Goal: Task Accomplishment & Management: Use online tool/utility

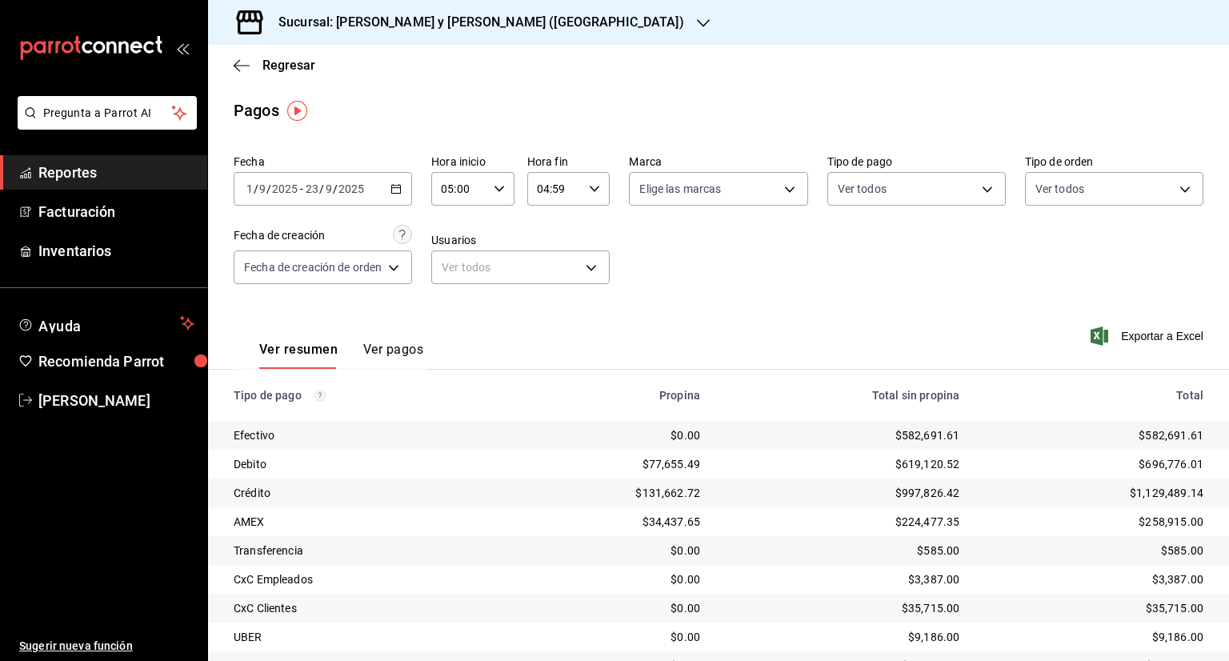
click at [381, 14] on h3 "Sucursal: Lazaro y Diego (Metropolitan)" at bounding box center [475, 22] width 419 height 19
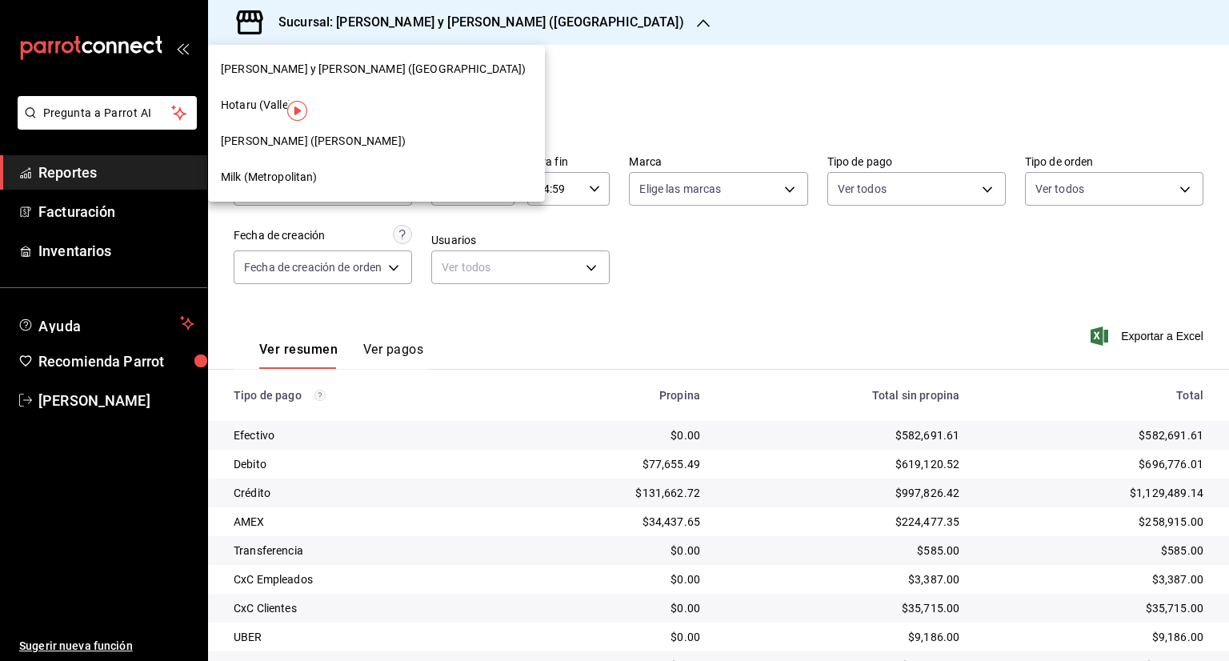
click at [259, 179] on span "Milk (Metropolitan)" at bounding box center [269, 177] width 97 height 17
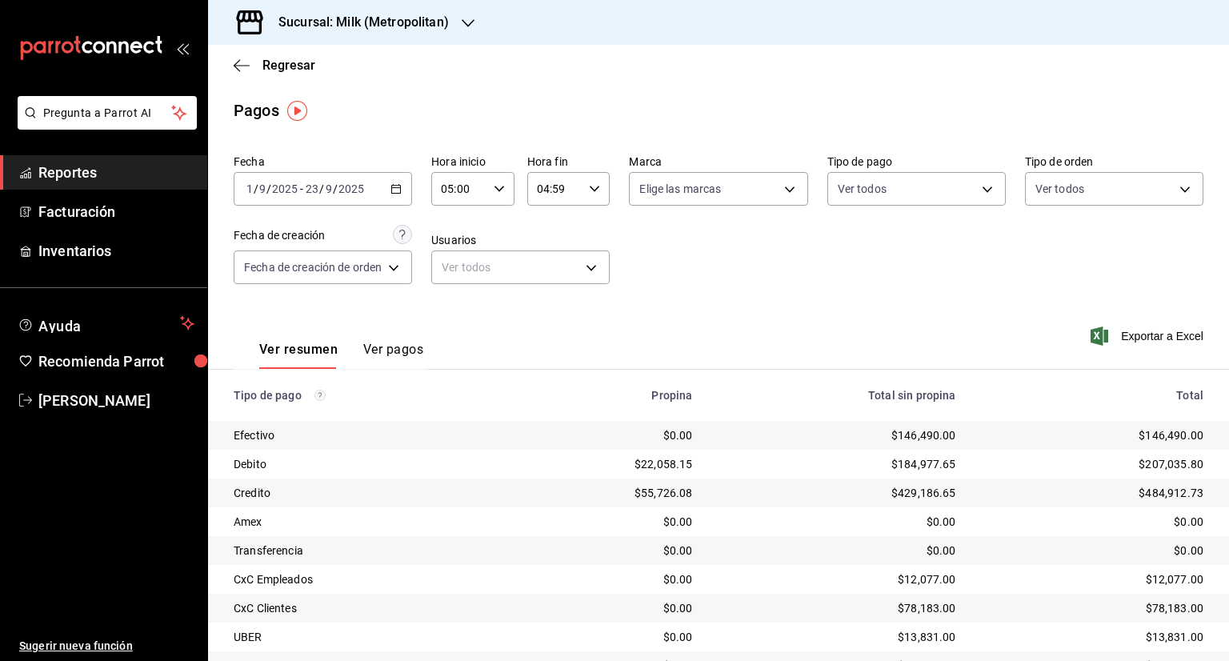
click at [319, 190] on span "/" at bounding box center [321, 188] width 5 height 13
click at [403, 193] on div "2025-09-01 1 / 9 / 2025 - 2025-09-23 23 / 9 / 2025" at bounding box center [323, 189] width 178 height 34
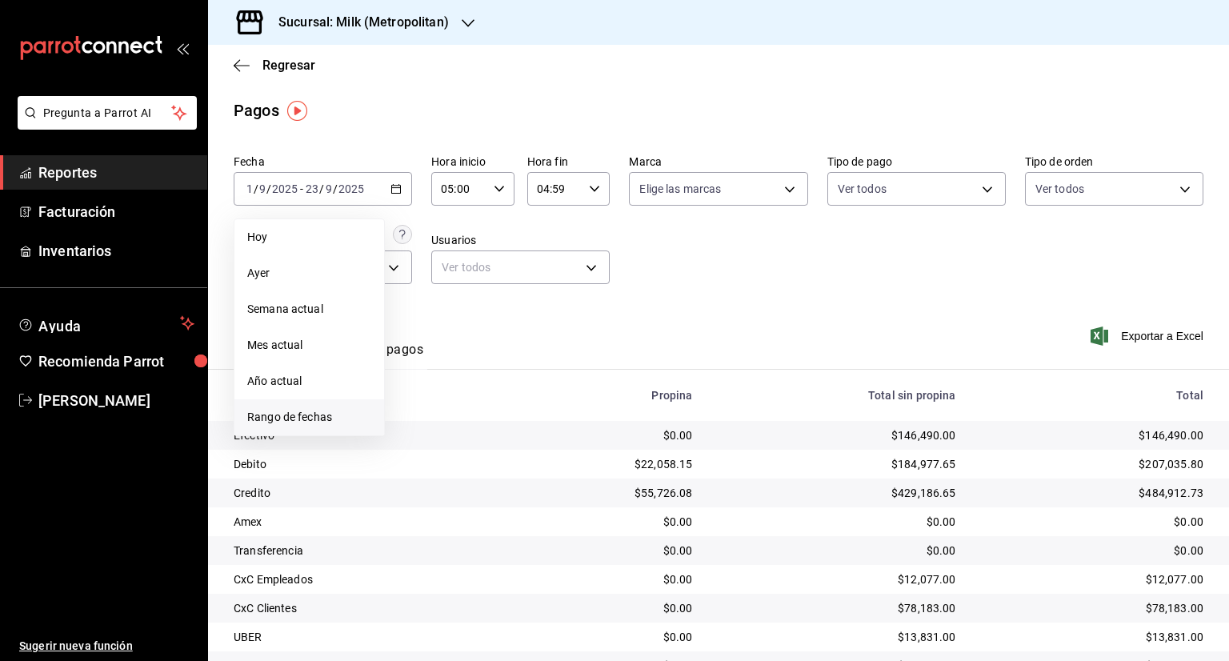
click at [314, 410] on span "Rango de fechas" at bounding box center [309, 417] width 124 height 17
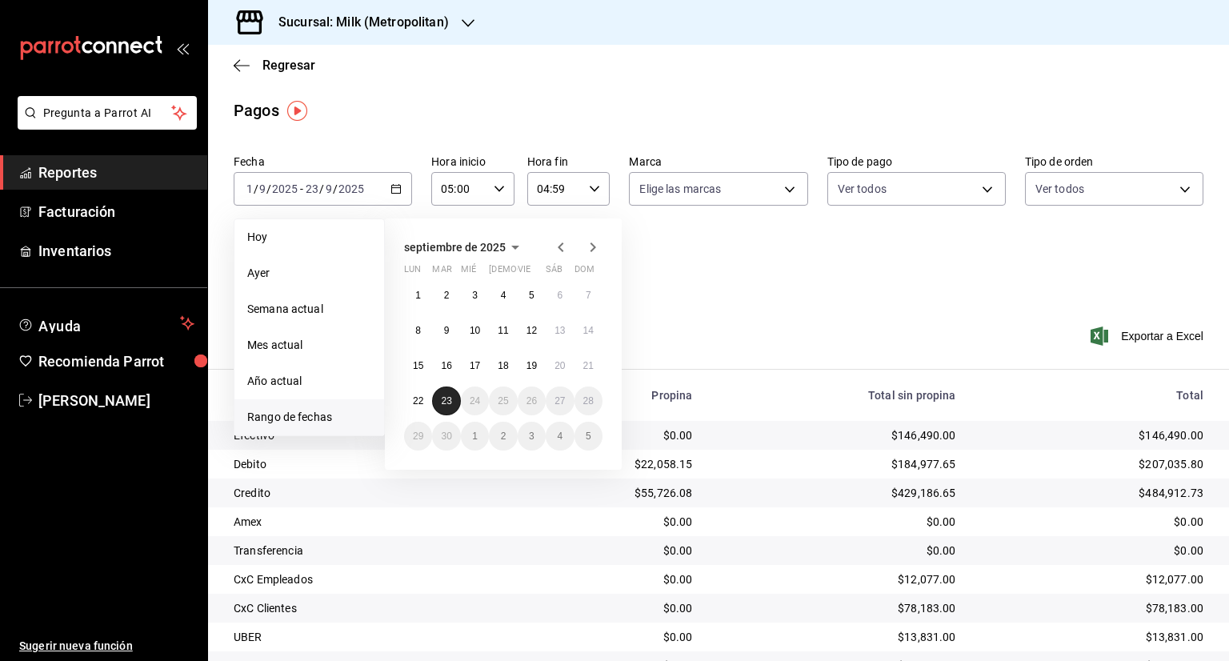
click at [451, 387] on button "23" at bounding box center [446, 401] width 28 height 29
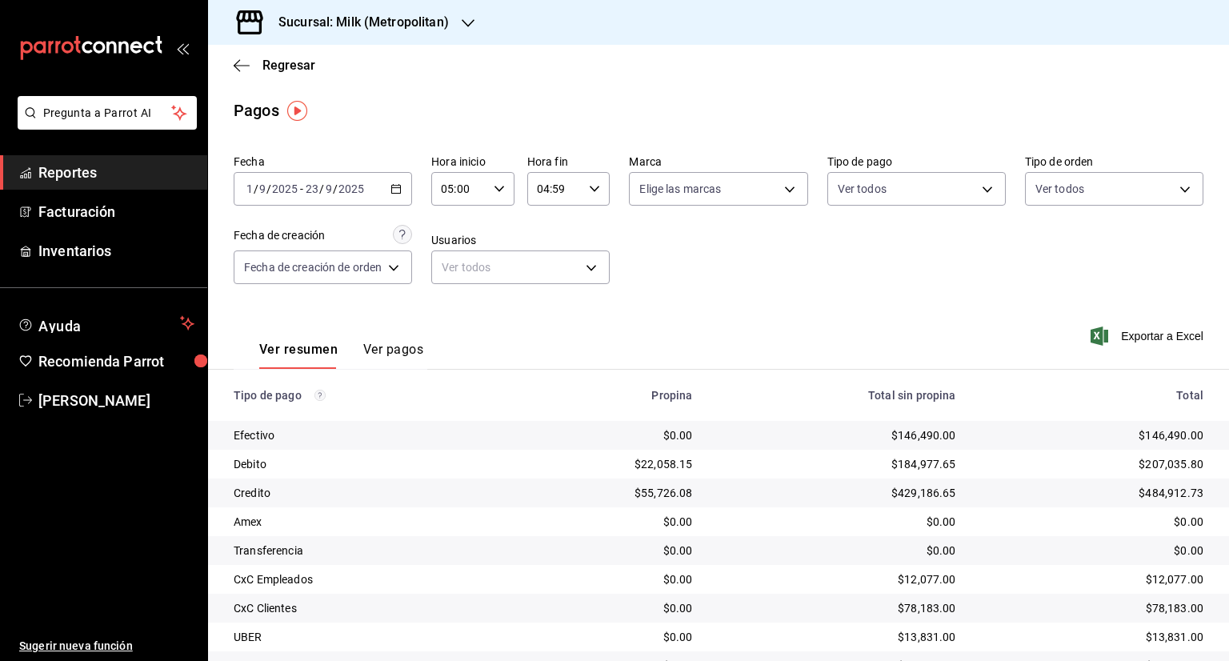
click at [857, 302] on div "Fecha 2025-09-01 1 / 9 / 2025 - 2025-09-23 23 / 9 / 2025 Hora inicio 05:00 Hora…" at bounding box center [718, 457] width 1021 height 619
click at [782, 311] on div "Ver resumen Ver pagos Exportar a Excel" at bounding box center [718, 345] width 1021 height 85
click at [1129, 337] on span "Exportar a Excel" at bounding box center [1149, 336] width 110 height 19
click at [267, 74] on div "Regresar" at bounding box center [718, 65] width 1021 height 41
click at [275, 62] on span "Regresar" at bounding box center [289, 65] width 53 height 15
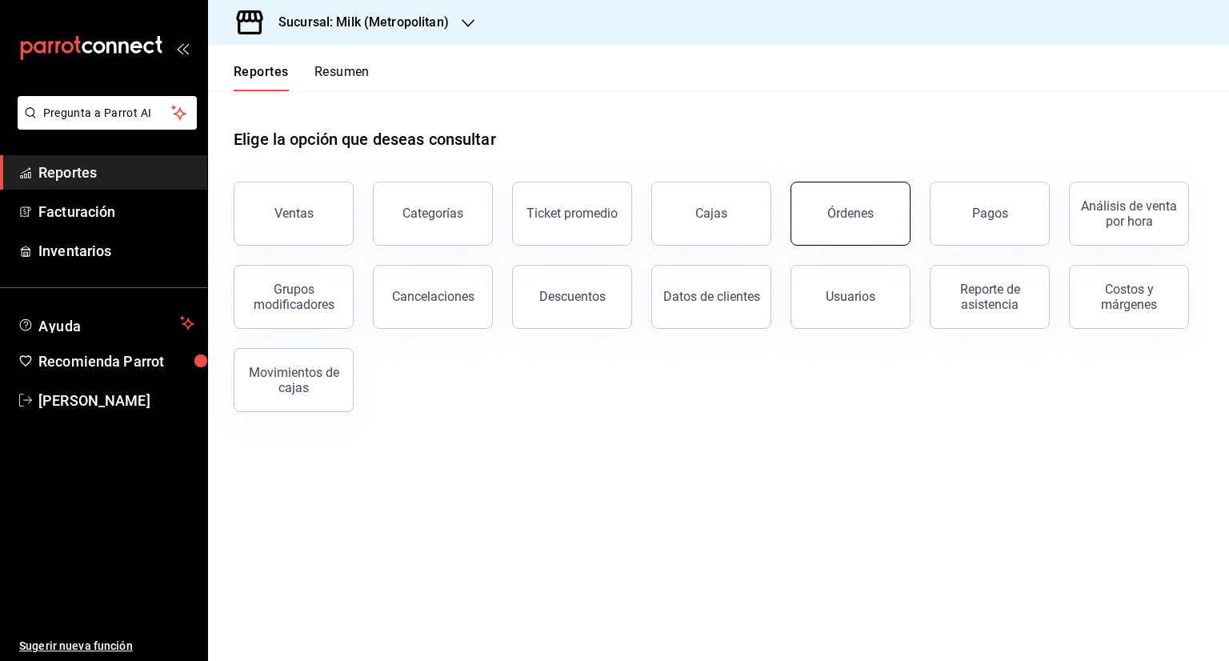
click at [865, 218] on div "Órdenes" at bounding box center [851, 213] width 46 height 15
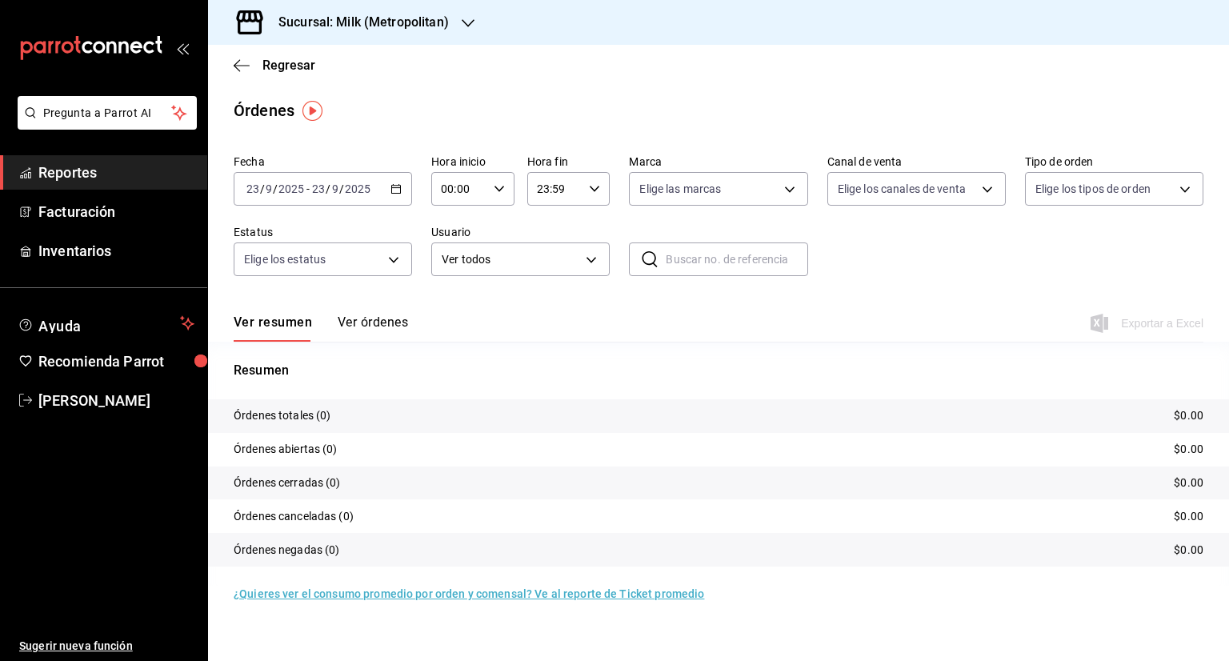
click at [395, 190] on icon "button" at bounding box center [396, 188] width 11 height 11
click at [286, 411] on span "Rango de fechas" at bounding box center [309, 417] width 124 height 17
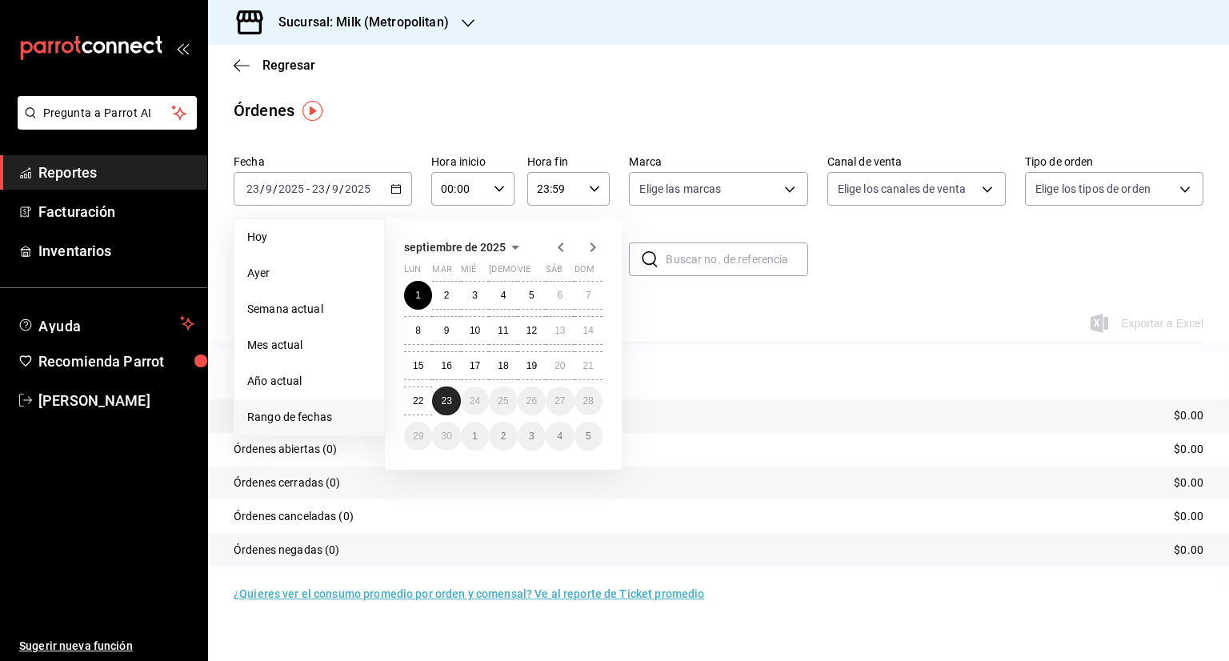
drag, startPoint x: 455, startPoint y: 399, endPoint x: 458, endPoint y: 391, distance: 8.6
click at [455, 400] on button "23" at bounding box center [446, 401] width 28 height 29
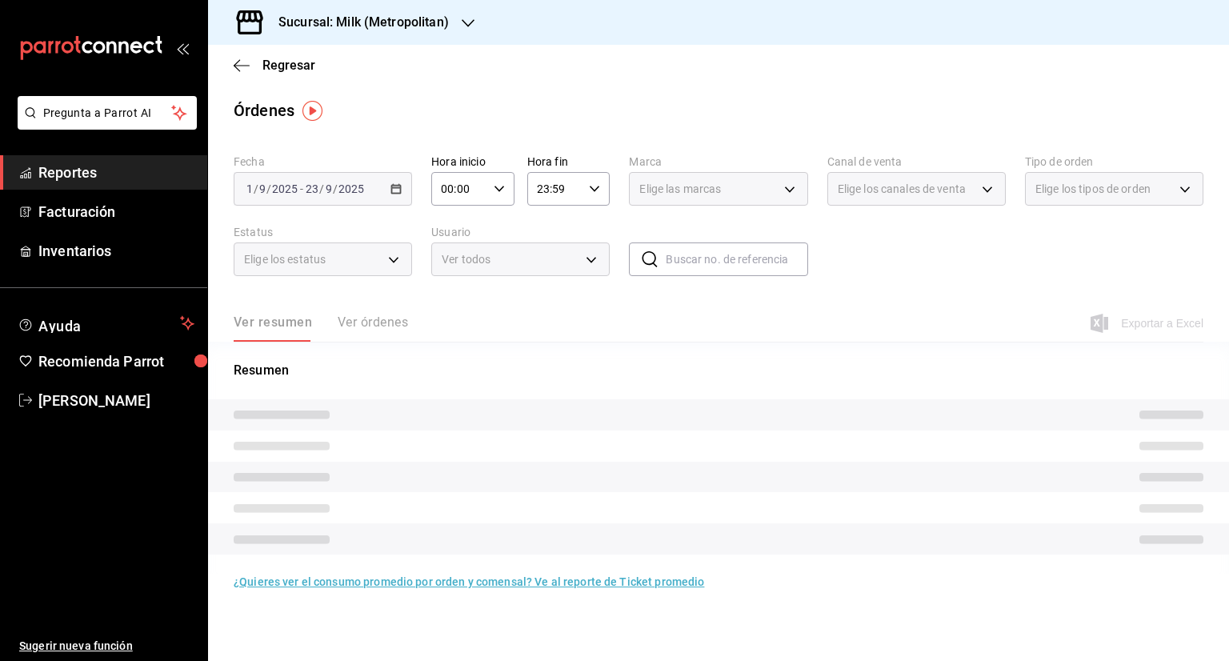
click at [464, 191] on input "00:00" at bounding box center [459, 189] width 56 height 32
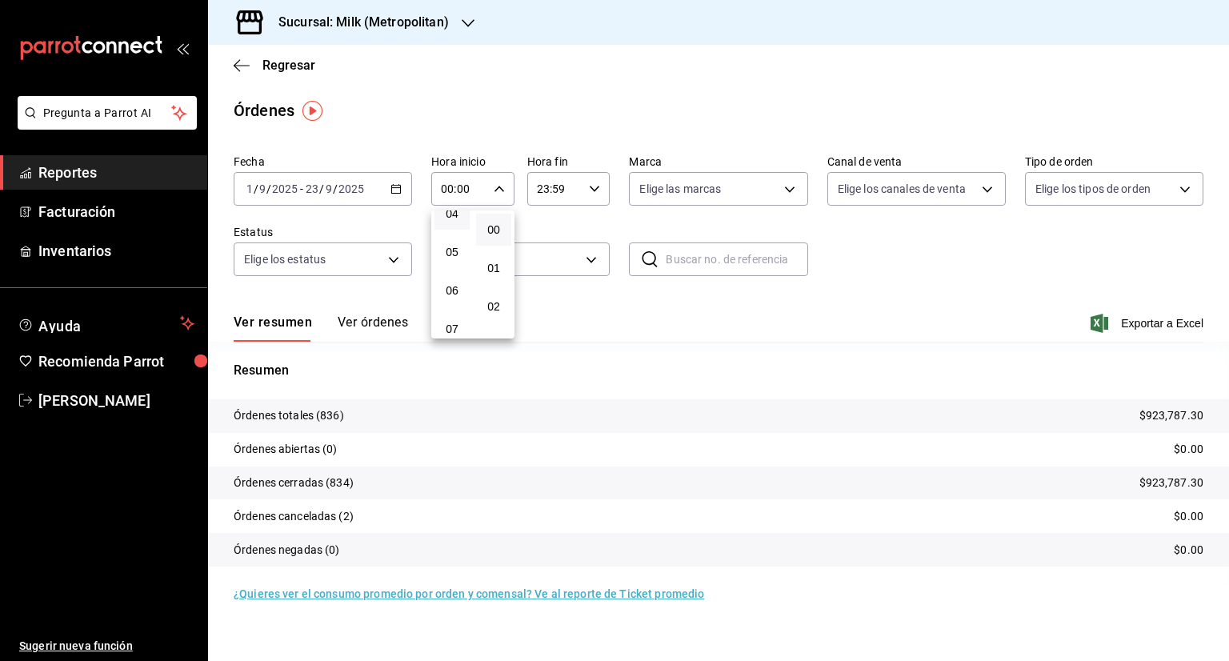
scroll to position [160, 0]
click at [453, 257] on button "05" at bounding box center [452, 262] width 35 height 32
type input "05:00"
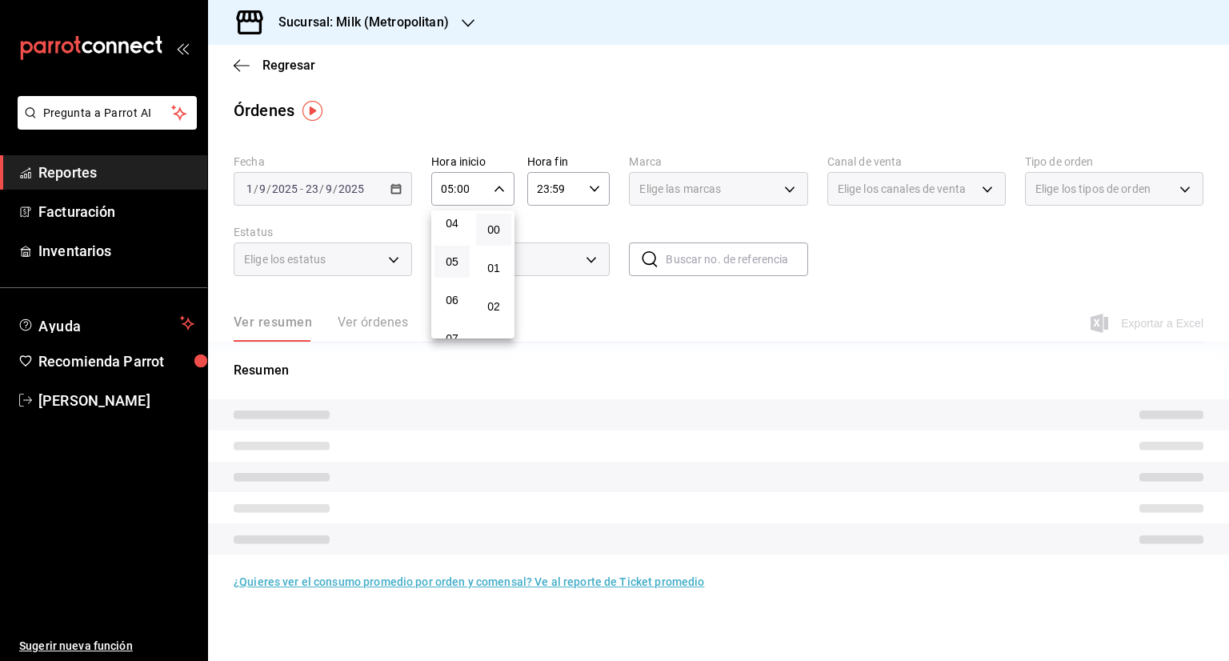
click at [548, 190] on div at bounding box center [614, 330] width 1229 height 661
click at [608, 187] on div "23:59 Hora fin" at bounding box center [568, 189] width 83 height 34
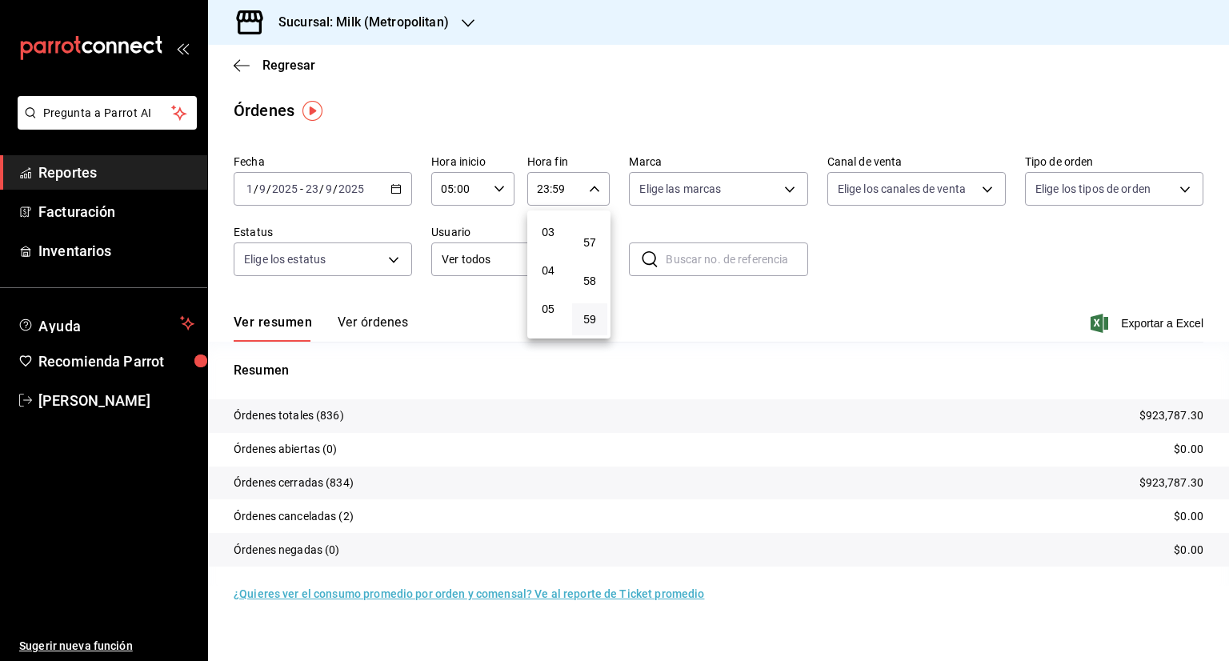
scroll to position [89, 0]
click at [544, 294] on span "04" at bounding box center [548, 294] width 16 height 13
type input "04:59"
click at [1144, 321] on div at bounding box center [614, 330] width 1229 height 661
click at [1143, 325] on span "Exportar a Excel" at bounding box center [1149, 323] width 110 height 19
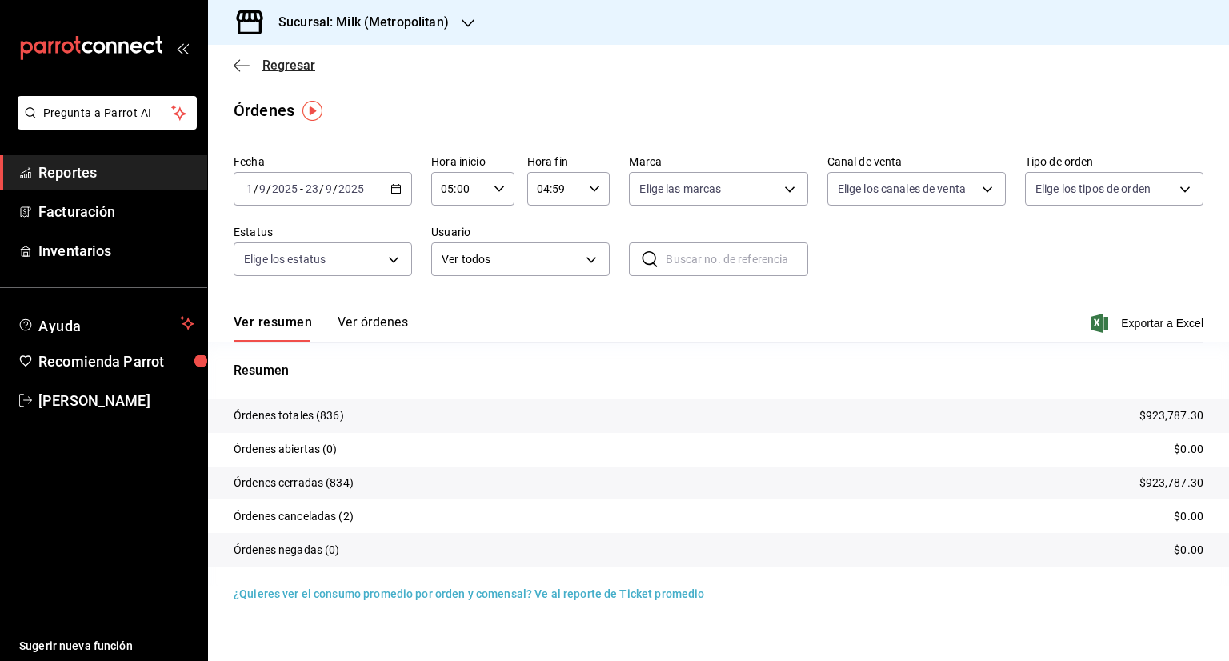
click at [291, 62] on span "Regresar" at bounding box center [289, 65] width 53 height 15
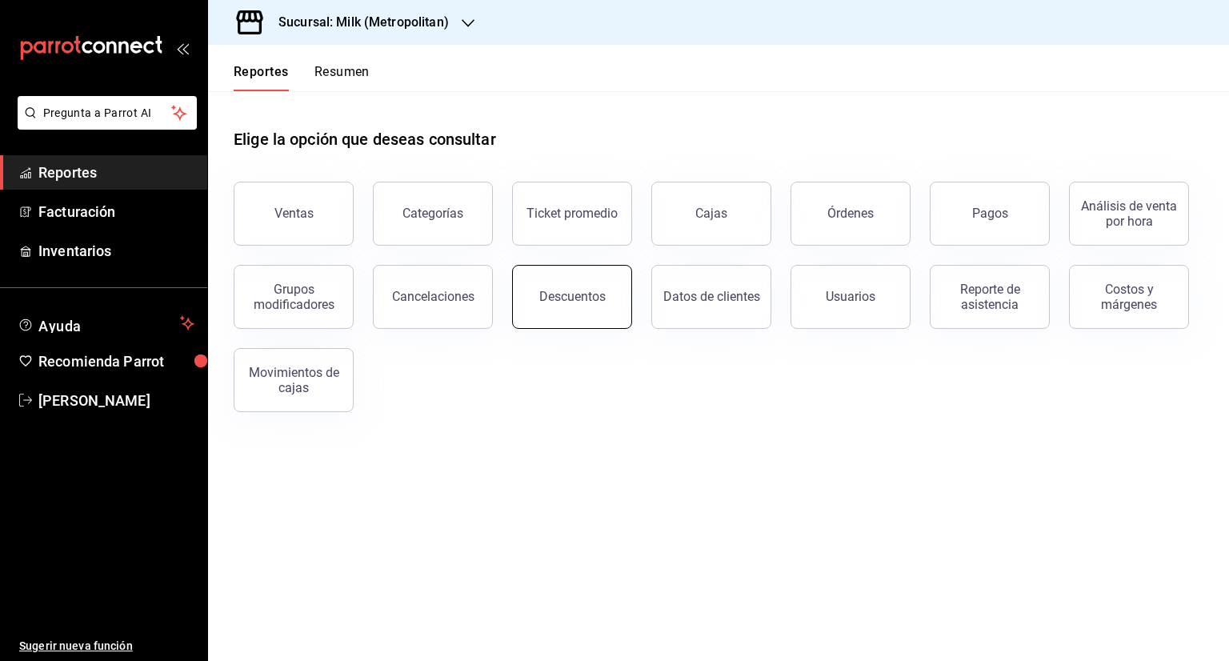
click at [547, 307] on button "Descuentos" at bounding box center [572, 297] width 120 height 64
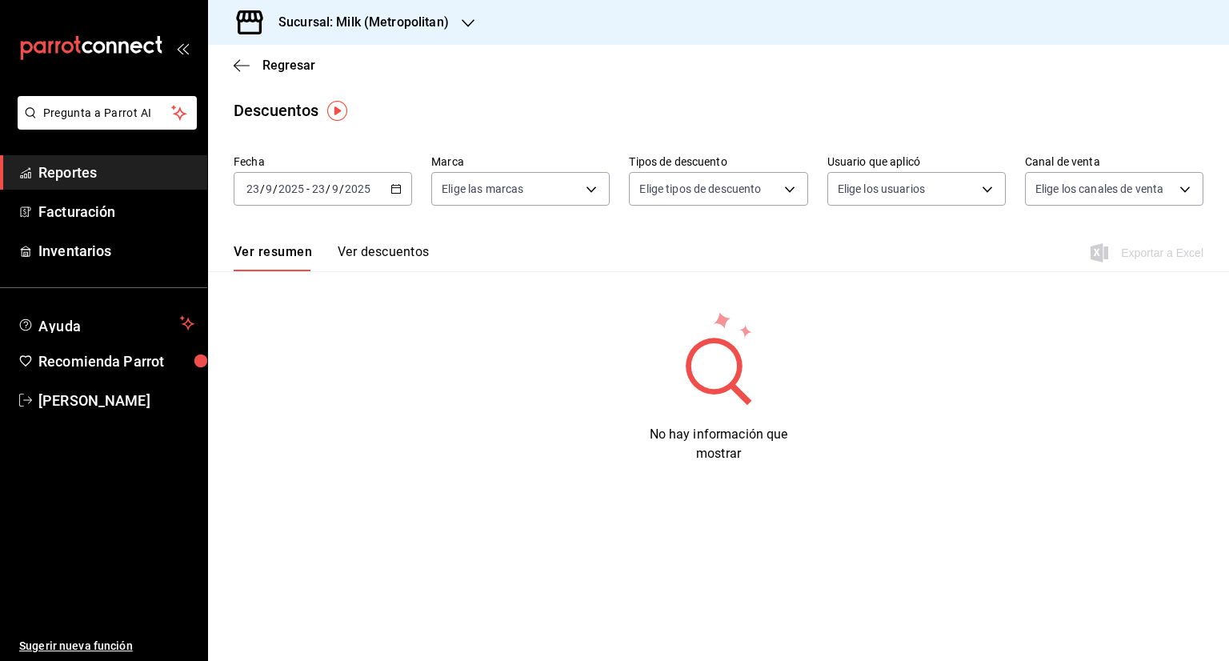
click at [398, 183] on icon "button" at bounding box center [396, 188] width 11 height 11
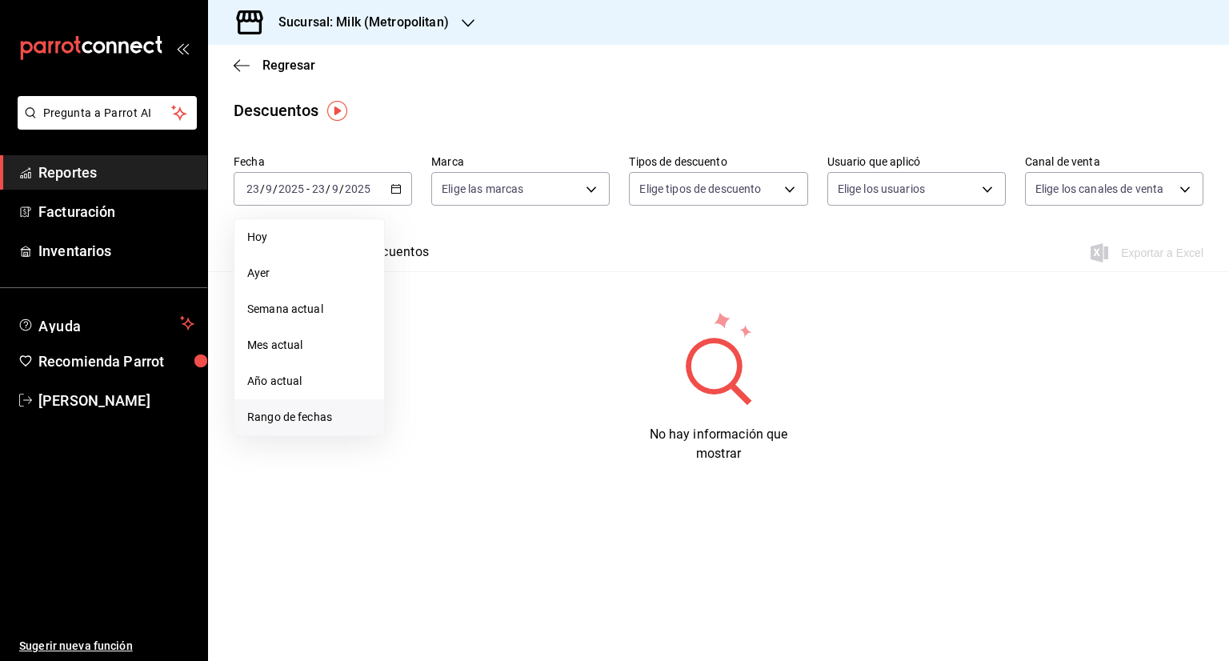
click at [277, 412] on span "Rango de fechas" at bounding box center [309, 417] width 124 height 17
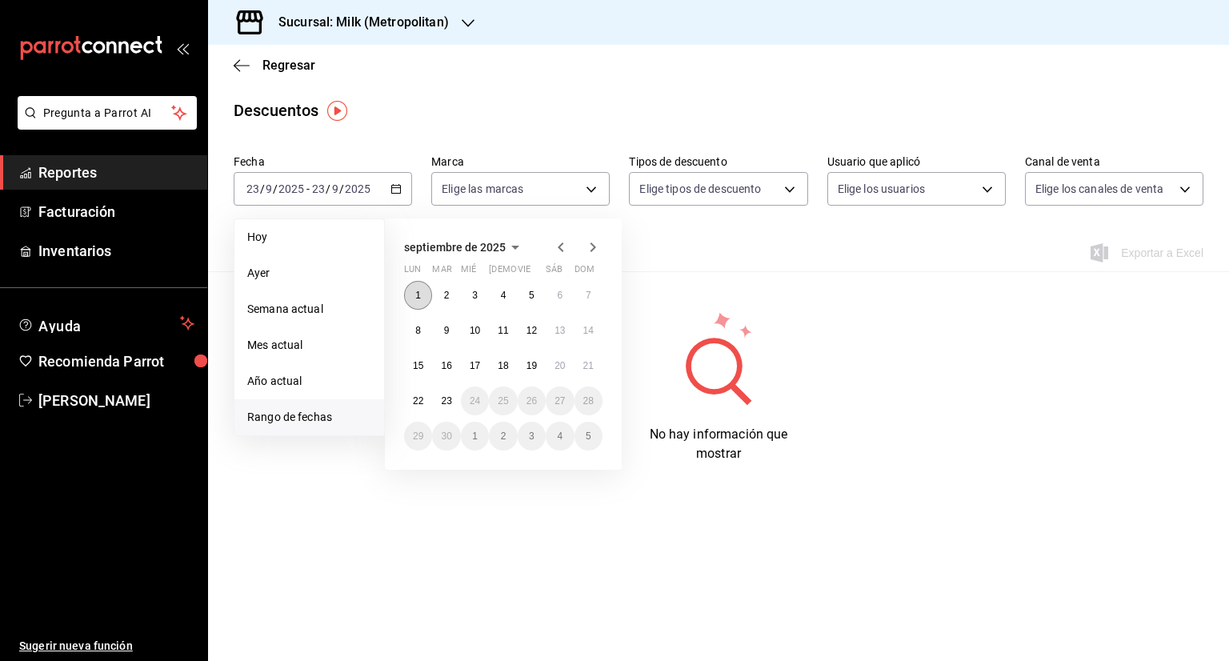
click at [408, 289] on button "1" at bounding box center [418, 295] width 28 height 29
click at [451, 397] on abbr "23" at bounding box center [446, 400] width 10 height 11
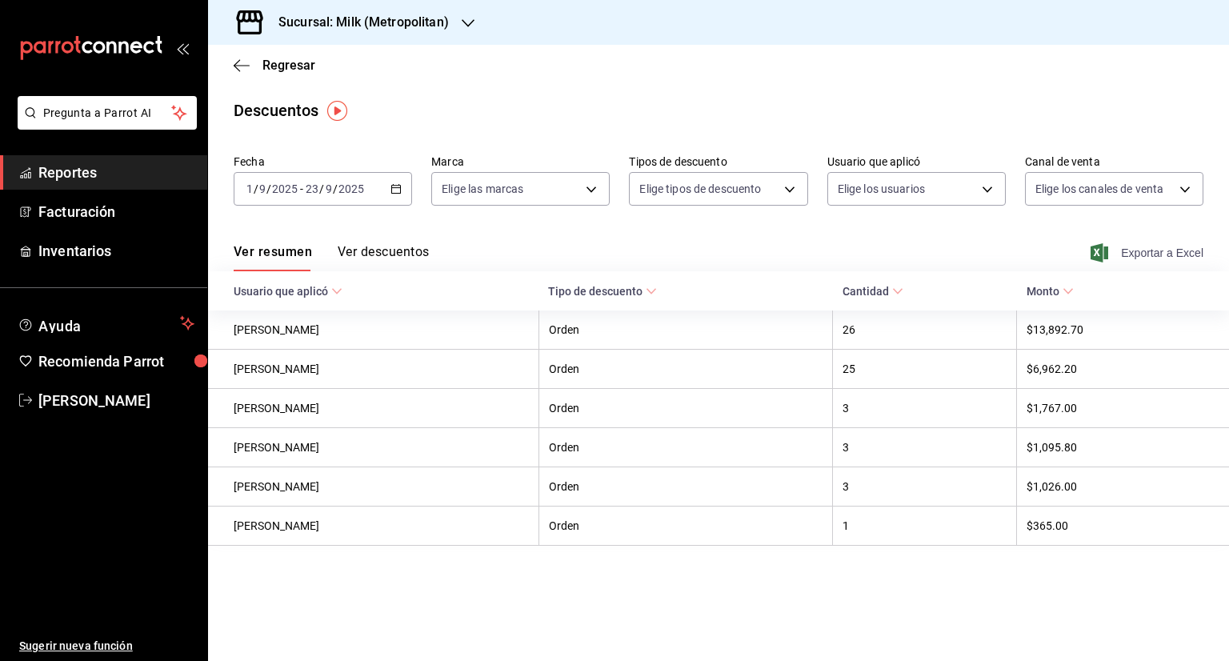
click at [1121, 244] on div "Ver resumen Ver descuentos Exportar a Excel" at bounding box center [718, 248] width 1021 height 46
click at [1130, 256] on span "Exportar a Excel" at bounding box center [1149, 252] width 110 height 19
click at [284, 58] on span "Regresar" at bounding box center [289, 65] width 53 height 15
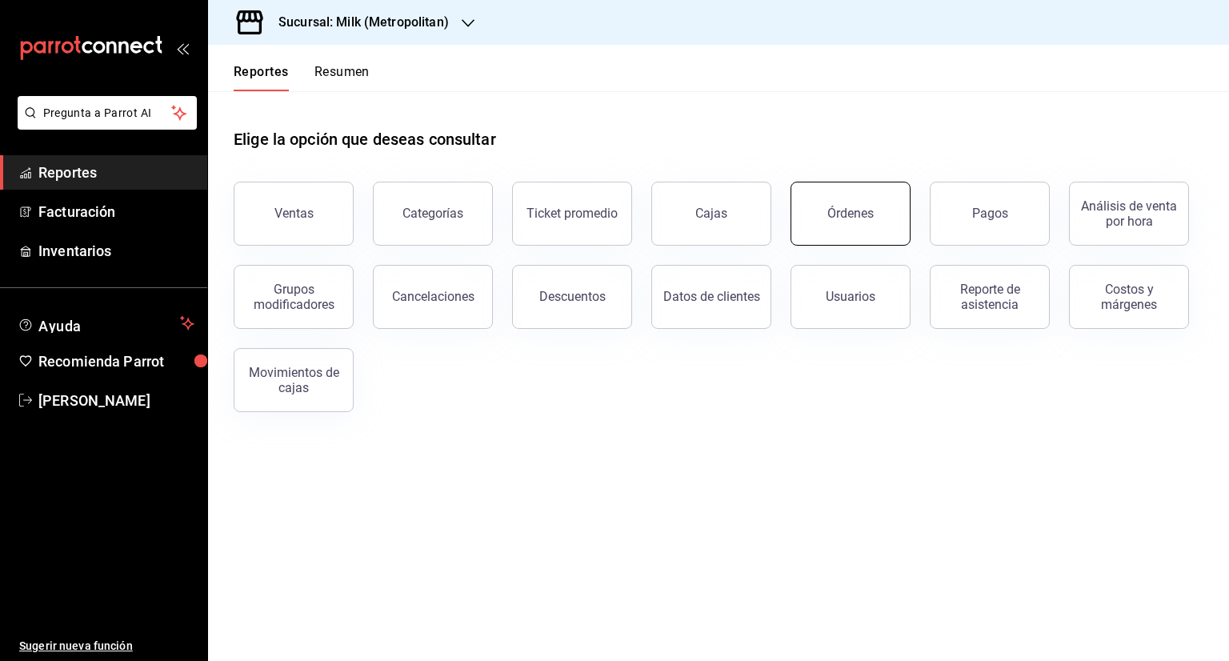
click at [874, 223] on button "Órdenes" at bounding box center [851, 214] width 120 height 64
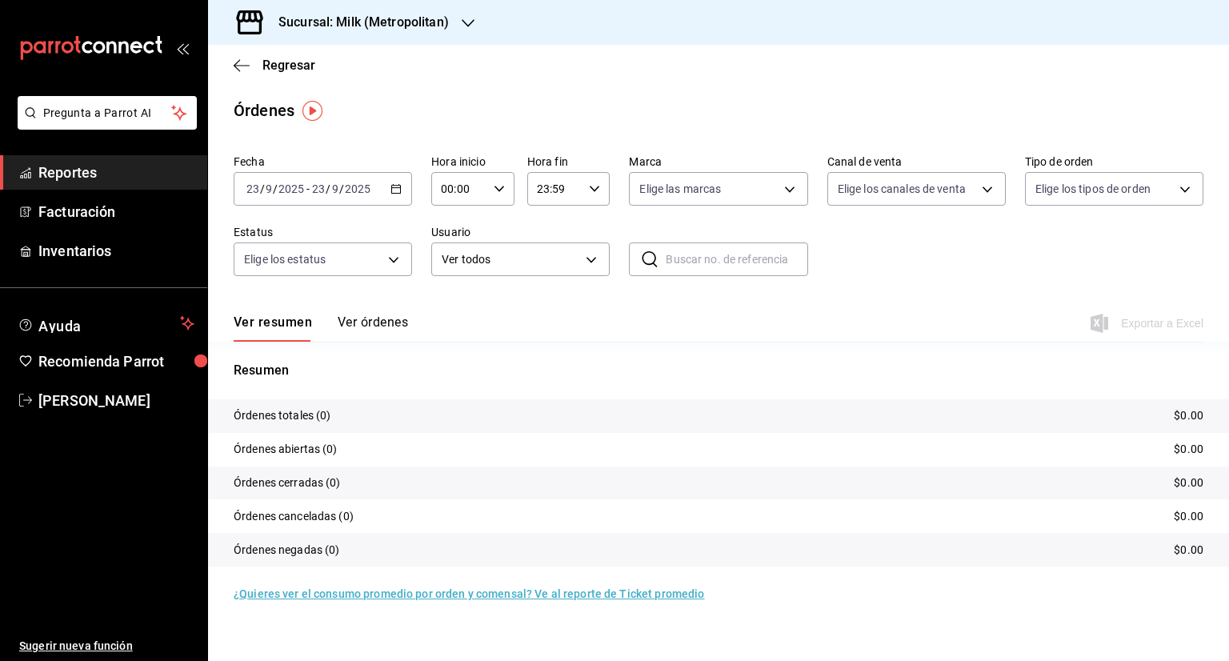
click at [401, 190] on icon "button" at bounding box center [396, 188] width 11 height 11
click at [272, 240] on span "Hoy" at bounding box center [309, 237] width 124 height 17
click at [506, 184] on div "00:00 Hora inicio" at bounding box center [472, 189] width 83 height 34
click at [454, 273] on button "05" at bounding box center [452, 262] width 35 height 32
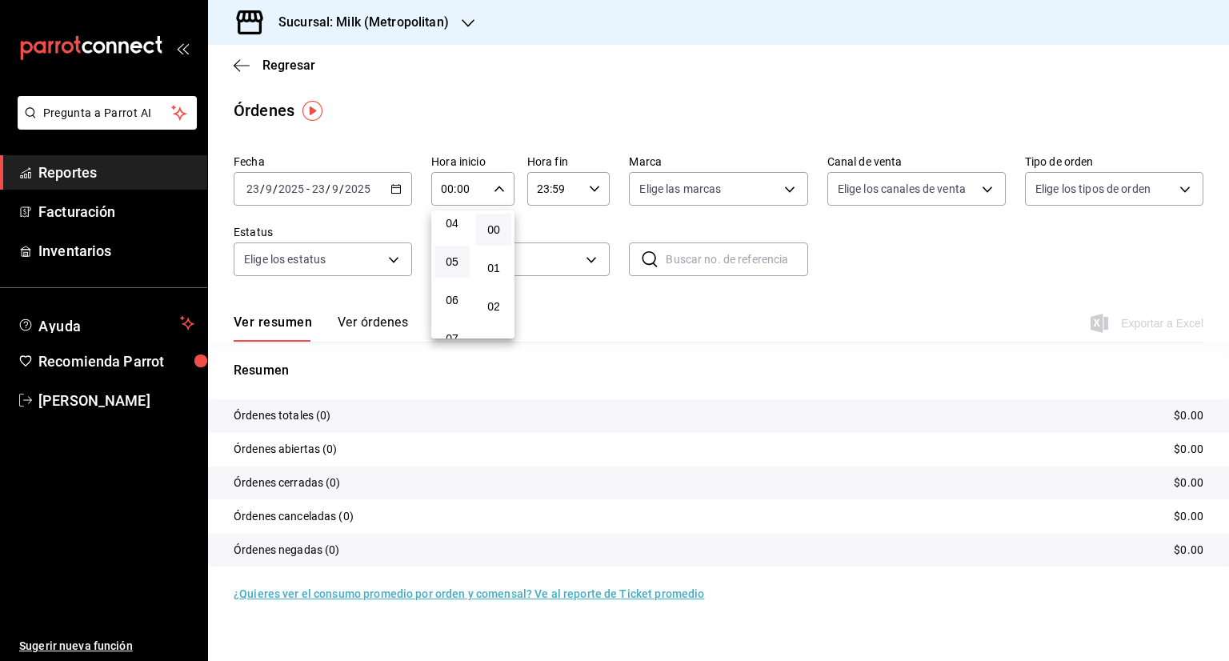
type input "05:00"
click at [543, 186] on div at bounding box center [614, 330] width 1229 height 661
click at [546, 186] on input "23:59" at bounding box center [555, 189] width 56 height 32
click at [553, 256] on span "05" at bounding box center [548, 253] width 16 height 13
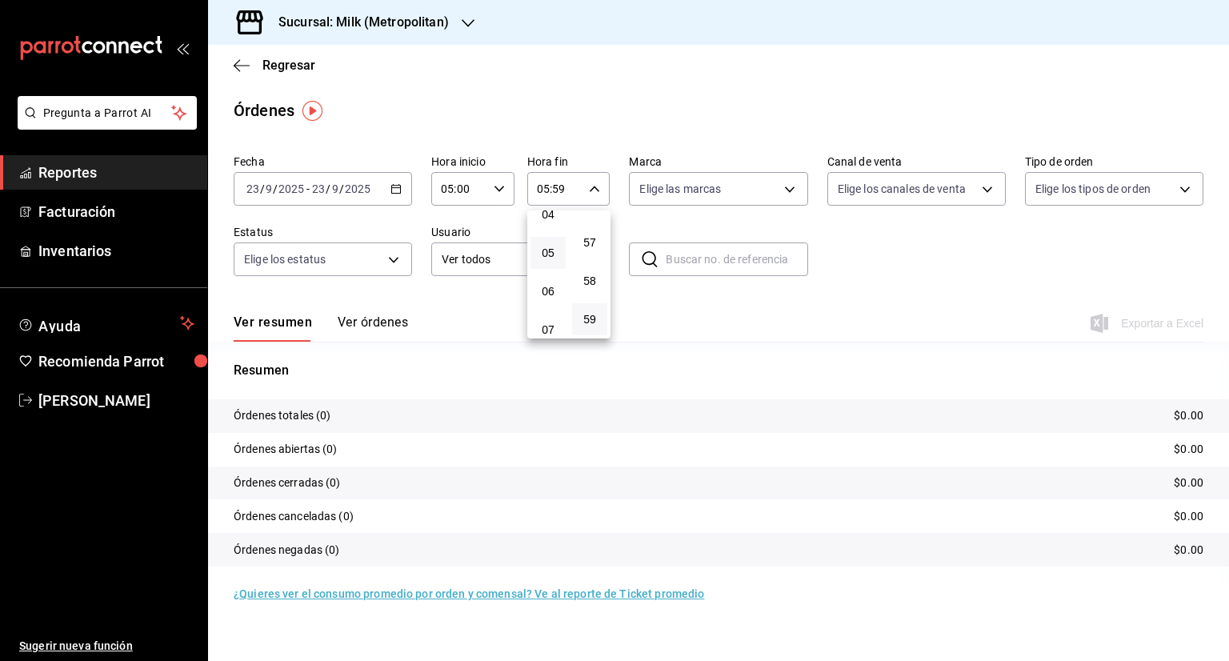
click at [559, 189] on div at bounding box center [614, 330] width 1229 height 661
click at [590, 192] on icon "button" at bounding box center [594, 188] width 11 height 11
click at [591, 237] on button "00" at bounding box center [589, 230] width 35 height 32
click at [806, 311] on div at bounding box center [614, 330] width 1229 height 661
click at [599, 190] on icon "button" at bounding box center [594, 188] width 11 height 11
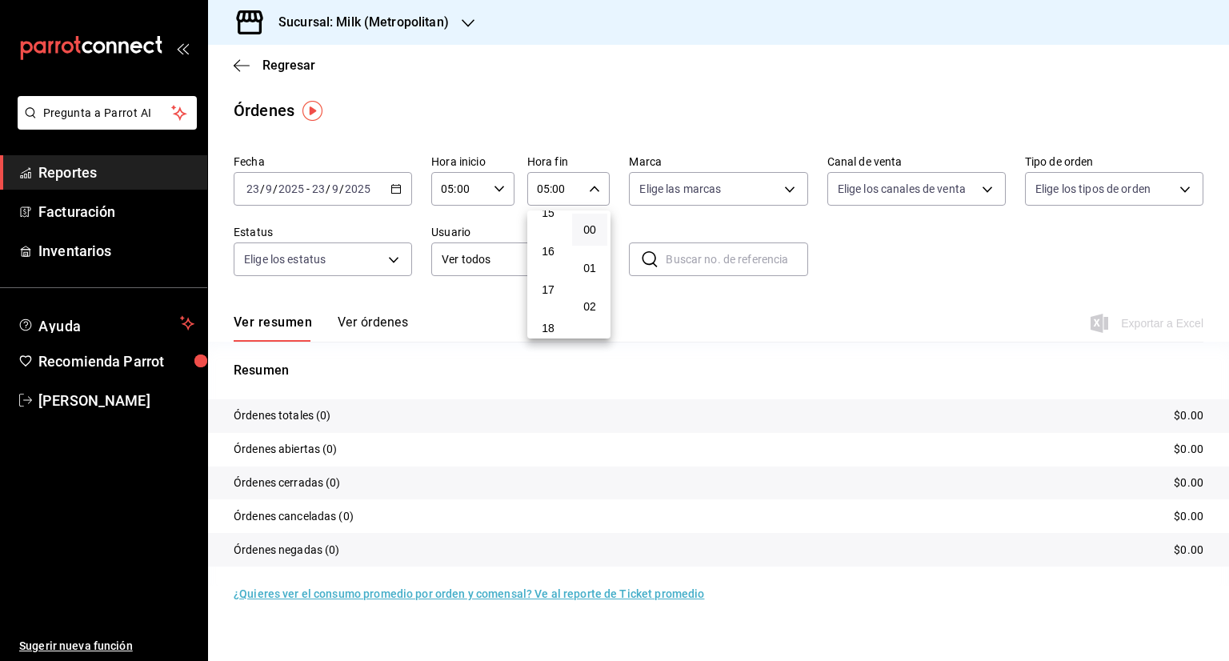
scroll to position [569, 0]
click at [544, 320] on span "17" at bounding box center [548, 313] width 16 height 13
type input "17:00"
click at [665, 325] on div at bounding box center [614, 330] width 1229 height 661
click at [708, 344] on div "Resumen Órdenes totales (0) $0.00 Órdenes abiertas (0) $0.00 Órdenes cerradas (…" at bounding box center [718, 464] width 1021 height 244
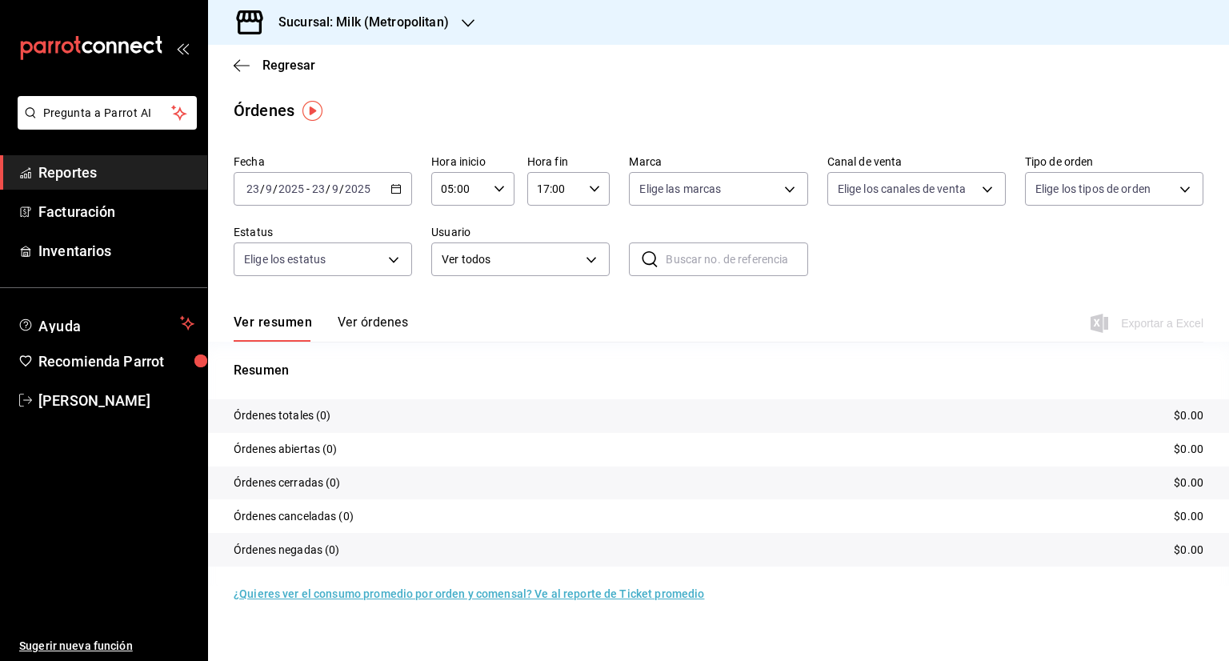
click at [1111, 315] on div "Ver resumen Ver órdenes Exportar a Excel" at bounding box center [719, 318] width 970 height 46
click at [1119, 315] on div "Exportar a Excel" at bounding box center [1149, 323] width 110 height 19
click at [468, 190] on input "05:00" at bounding box center [459, 189] width 56 height 32
click at [319, 429] on tr "Órdenes totales (0) $0.00" at bounding box center [718, 416] width 1021 height 34
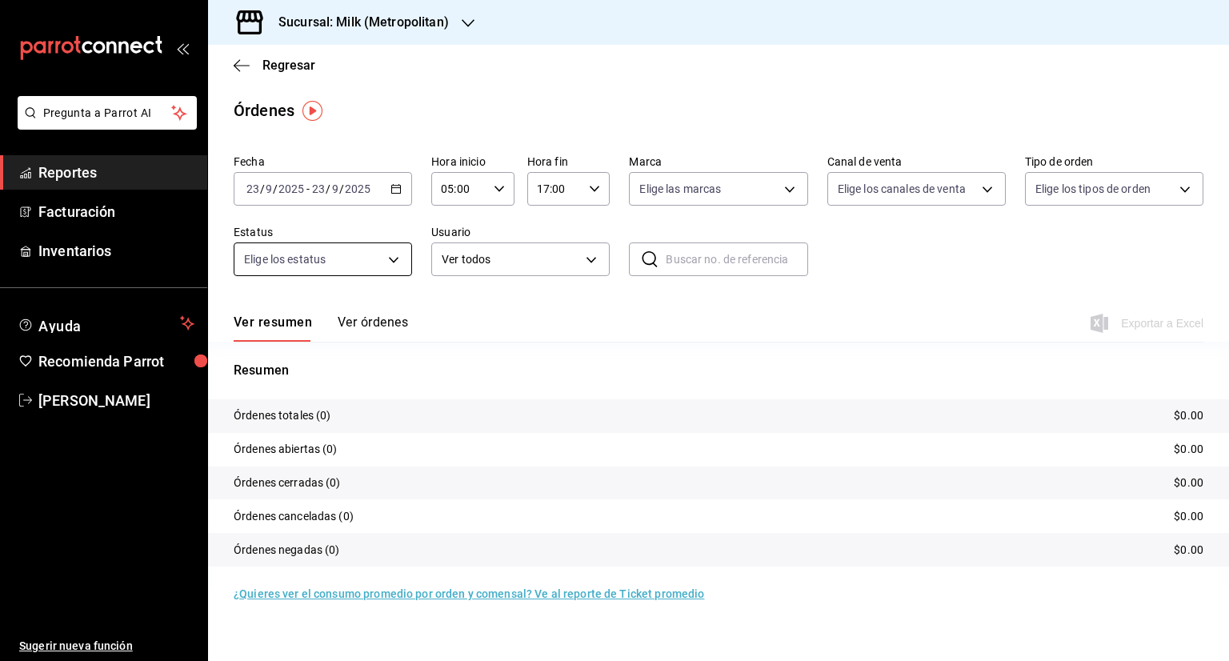
click at [391, 257] on body "Pregunta a Parrot AI Reportes Facturación Inventarios Ayuda Recomienda Parrot […" at bounding box center [614, 330] width 1229 height 661
click at [496, 257] on body "Pregunta a Parrot AI Reportes Facturación Inventarios Ayuda Recomienda Parrot […" at bounding box center [614, 330] width 1229 height 661
click at [570, 187] on input "17:00" at bounding box center [555, 189] width 56 height 32
click at [396, 192] on div at bounding box center [614, 330] width 1229 height 661
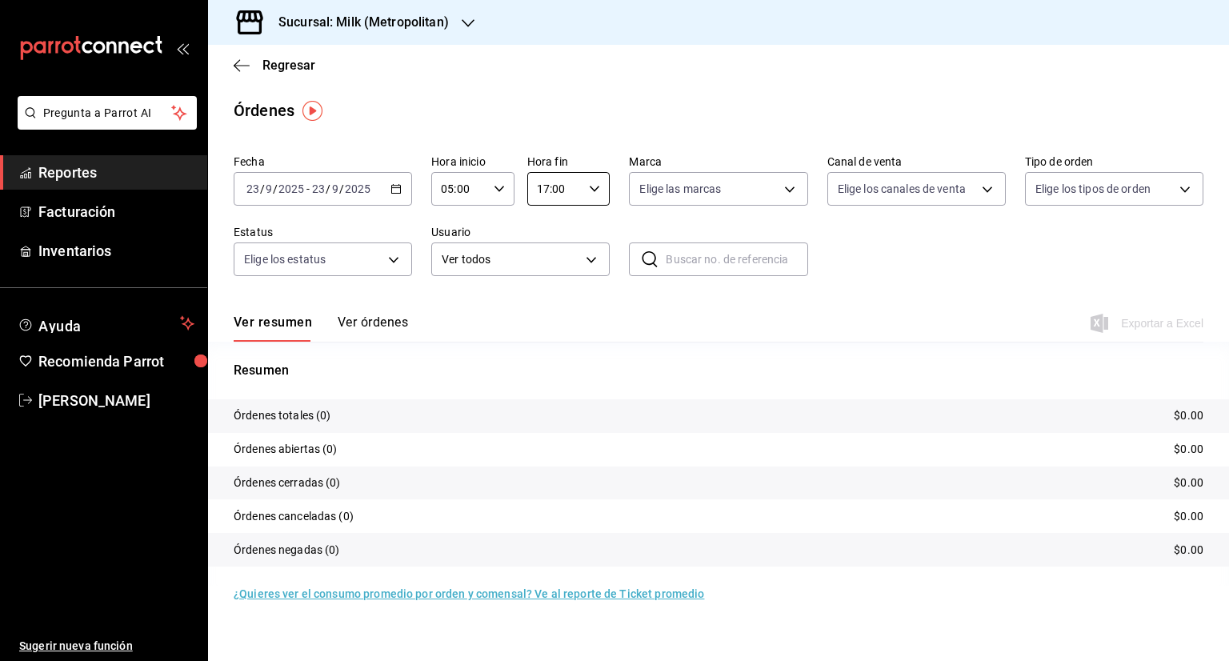
click at [396, 193] on div "00 01 02 03 04 05 06 07 08 09 10 11 12 13 14 15 16 17 18 19 20 21 22 23 00 01 0…" at bounding box center [614, 333] width 1229 height 656
click at [396, 193] on icon "button" at bounding box center [396, 188] width 11 height 11
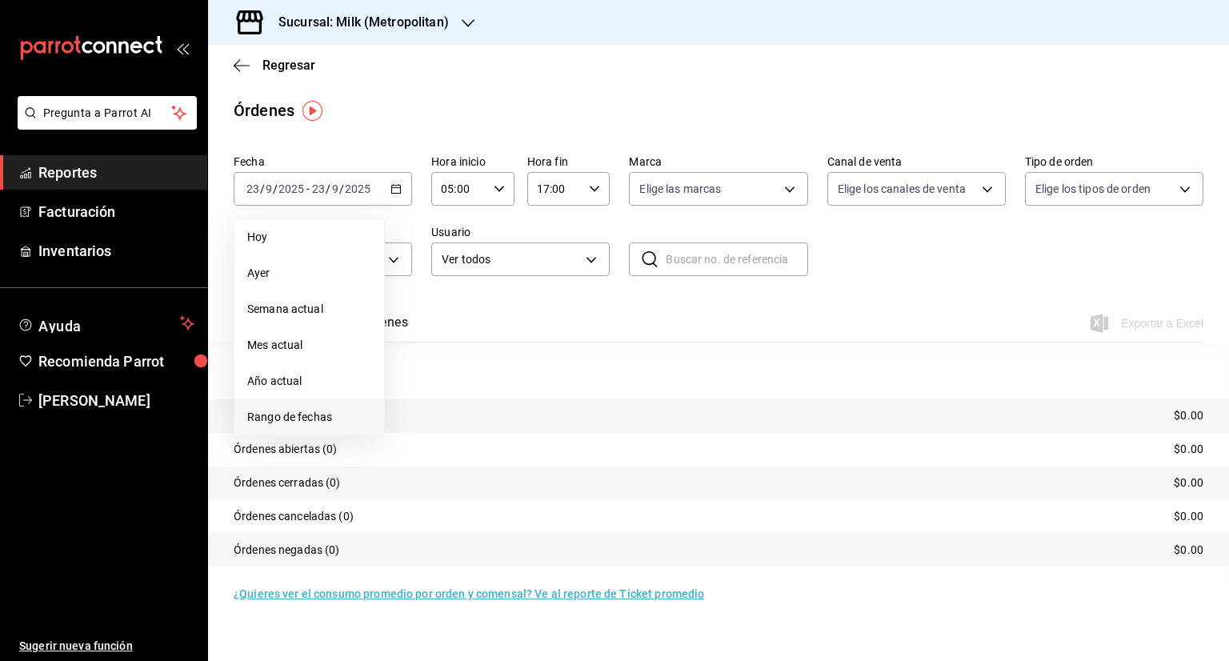
click at [310, 412] on span "Rango de fechas" at bounding box center [309, 417] width 124 height 17
click at [411, 295] on button "1" at bounding box center [418, 295] width 28 height 29
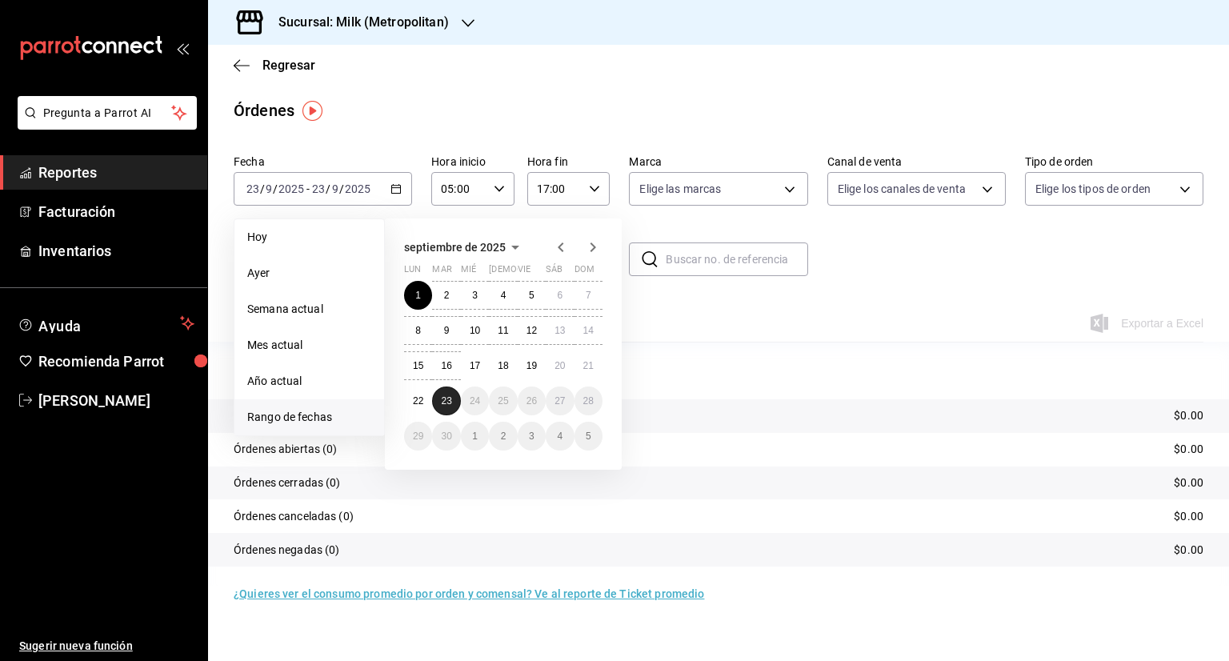
click at [455, 392] on button "23" at bounding box center [446, 401] width 28 height 29
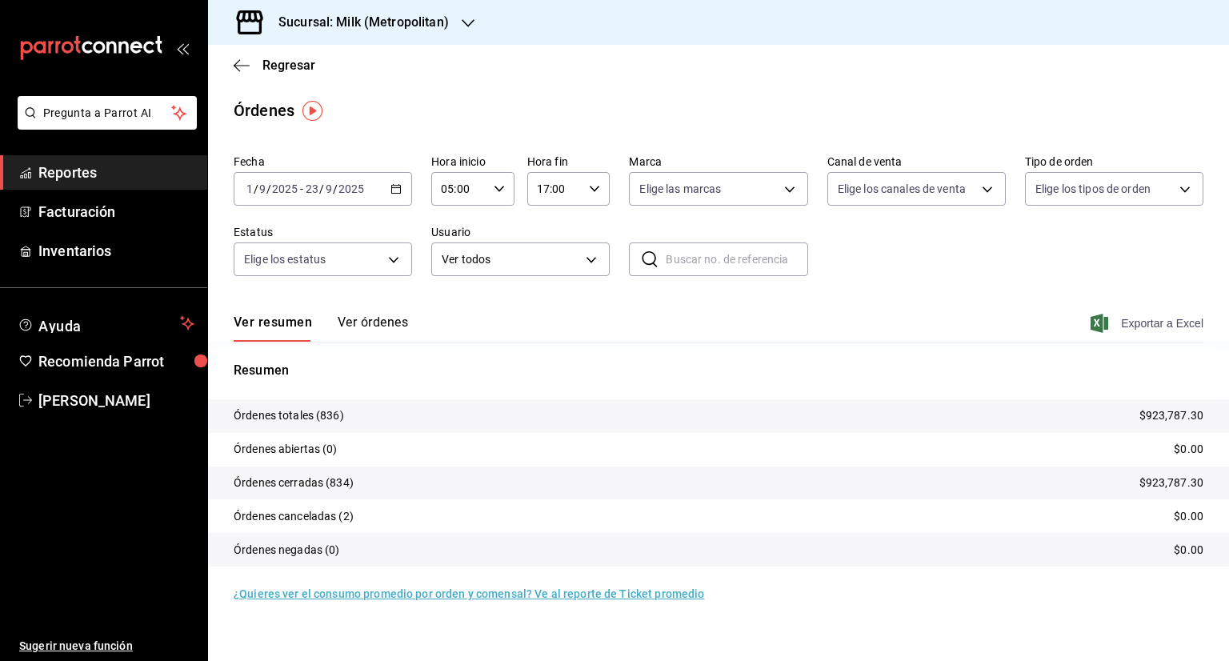
click at [1173, 323] on span "Exportar a Excel" at bounding box center [1149, 323] width 110 height 19
click at [275, 66] on span "Regresar" at bounding box center [289, 65] width 53 height 15
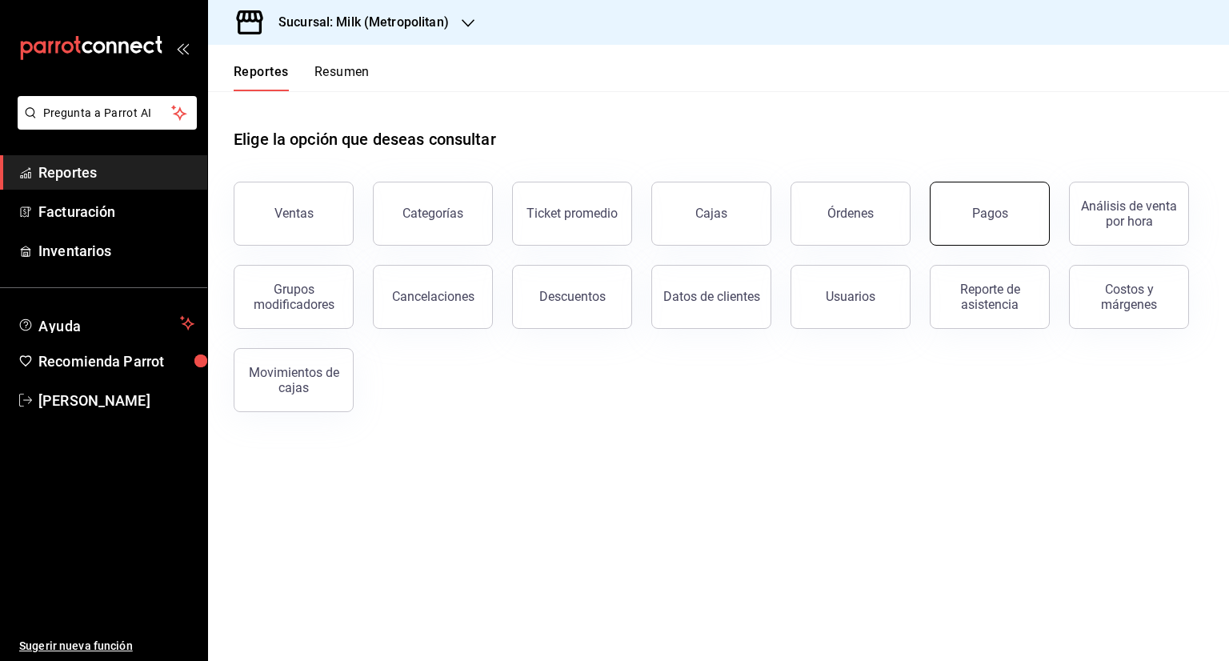
click at [986, 223] on button "Pagos" at bounding box center [990, 214] width 120 height 64
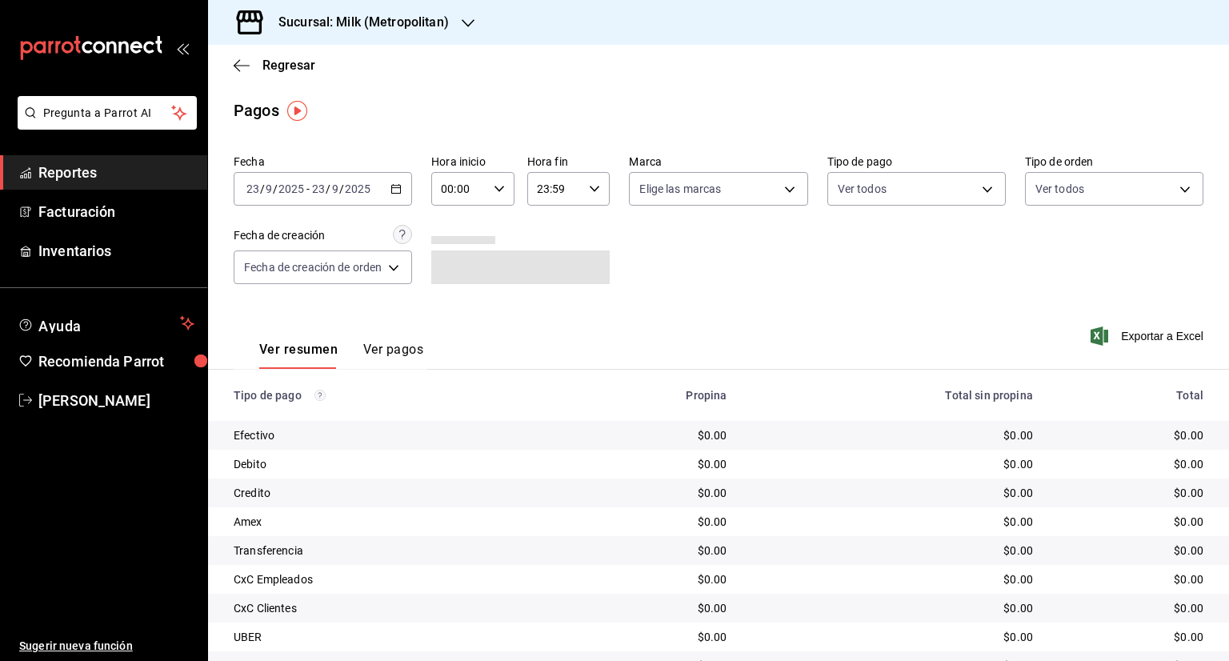
click at [496, 186] on icon "button" at bounding box center [499, 188] width 11 height 11
click at [451, 259] on span "05" at bounding box center [452, 261] width 15 height 13
type input "05:00"
click at [583, 195] on div at bounding box center [614, 330] width 1229 height 661
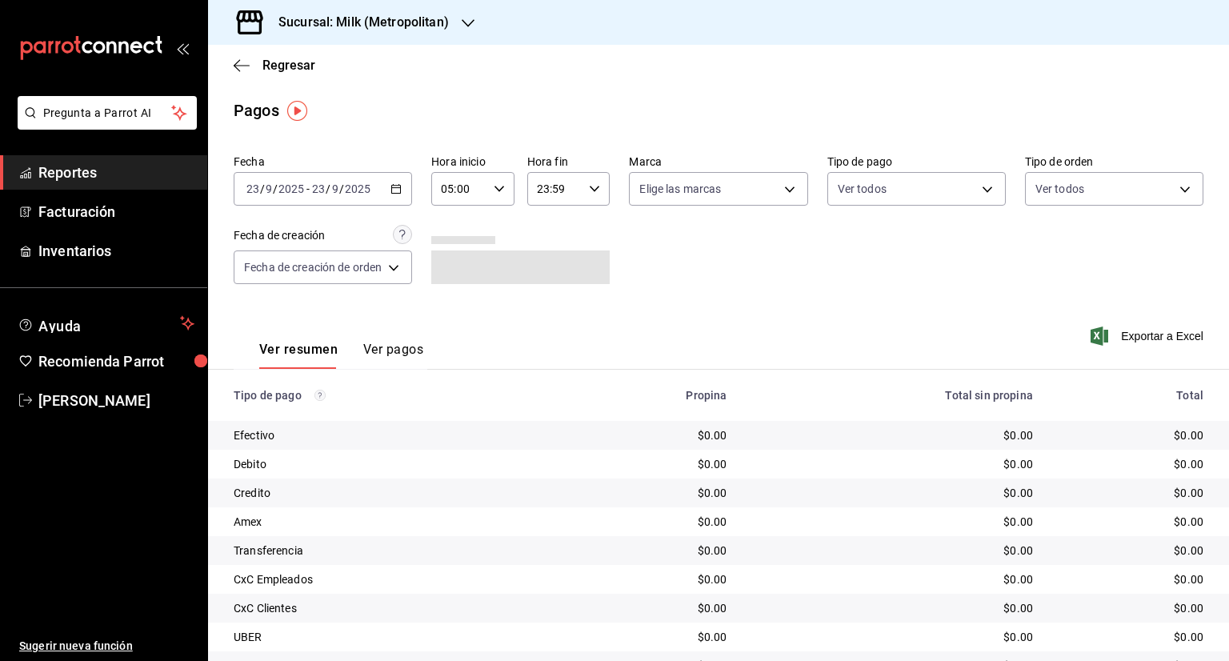
click at [589, 193] on icon "button" at bounding box center [594, 188] width 11 height 11
click at [546, 316] on button "17" at bounding box center [547, 314] width 34 height 32
click at [564, 190] on div at bounding box center [614, 330] width 1229 height 661
click at [598, 190] on icon "button" at bounding box center [594, 188] width 11 height 11
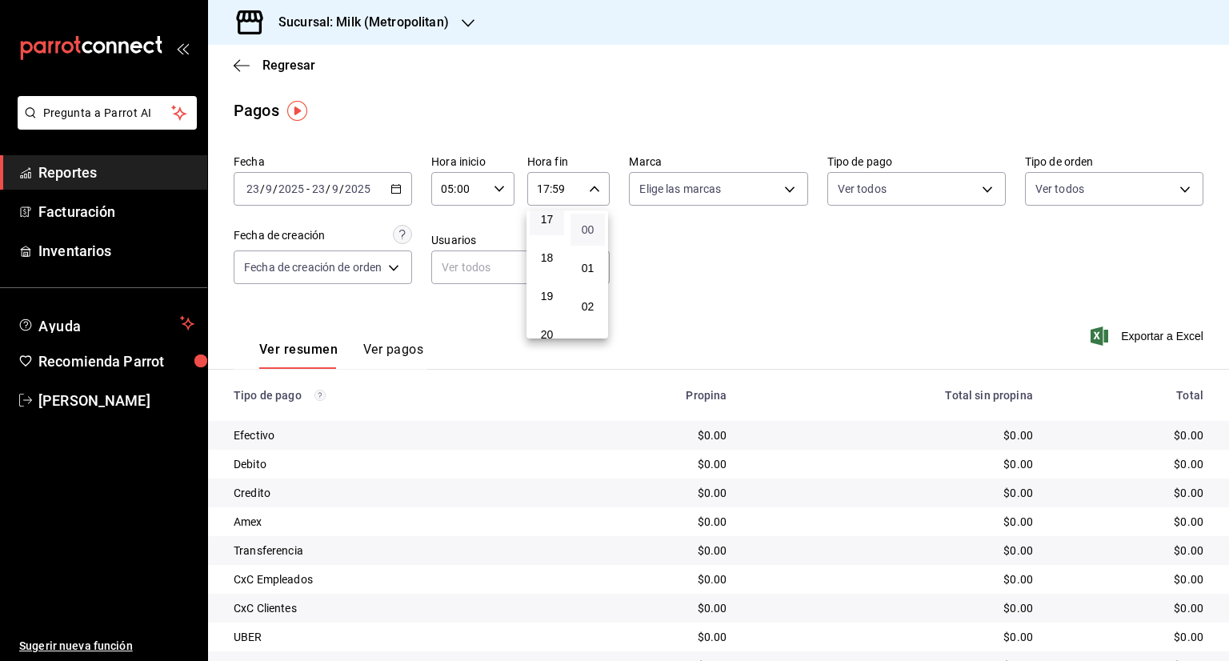
click at [583, 233] on span "00" at bounding box center [587, 229] width 15 height 13
type input "17:00"
click at [745, 238] on div at bounding box center [614, 330] width 1229 height 661
click at [1146, 334] on span "Exportar a Excel" at bounding box center [1149, 336] width 110 height 19
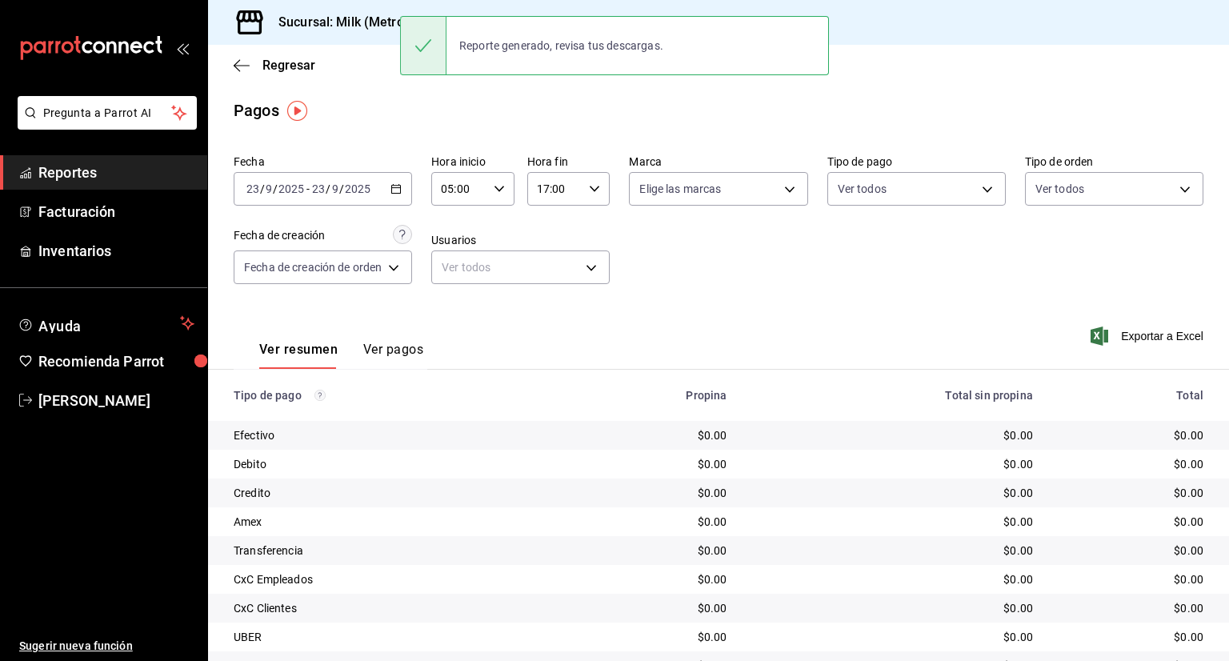
click at [384, 198] on div "[DATE] [DATE] - [DATE] [DATE]" at bounding box center [323, 189] width 178 height 34
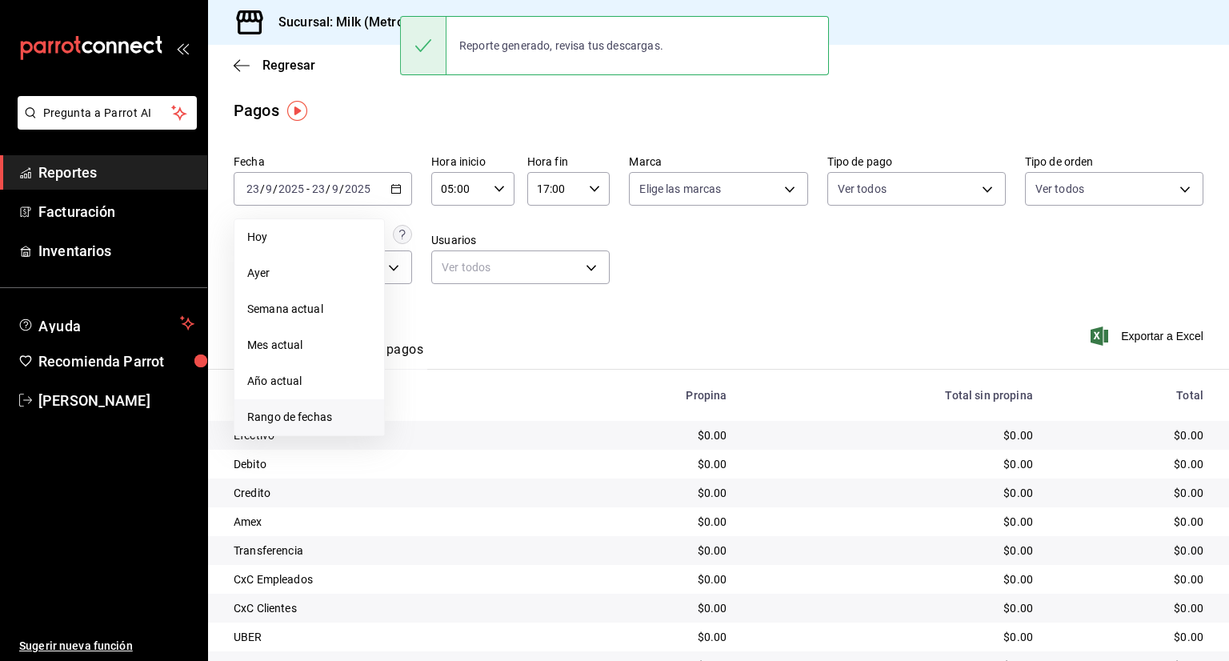
click at [297, 407] on li "Rango de fechas" at bounding box center [310, 417] width 150 height 36
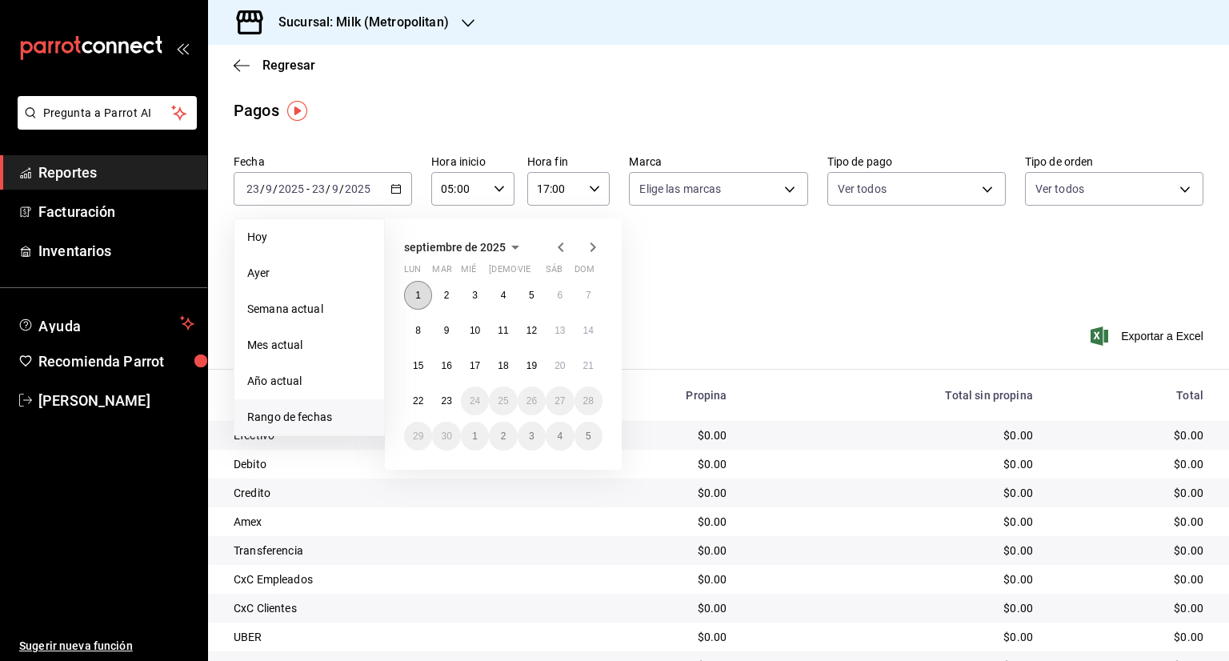
click at [418, 296] on abbr "1" at bounding box center [418, 295] width 6 height 11
click at [456, 407] on button "23" at bounding box center [446, 401] width 28 height 29
type input "00:00"
type input "23:59"
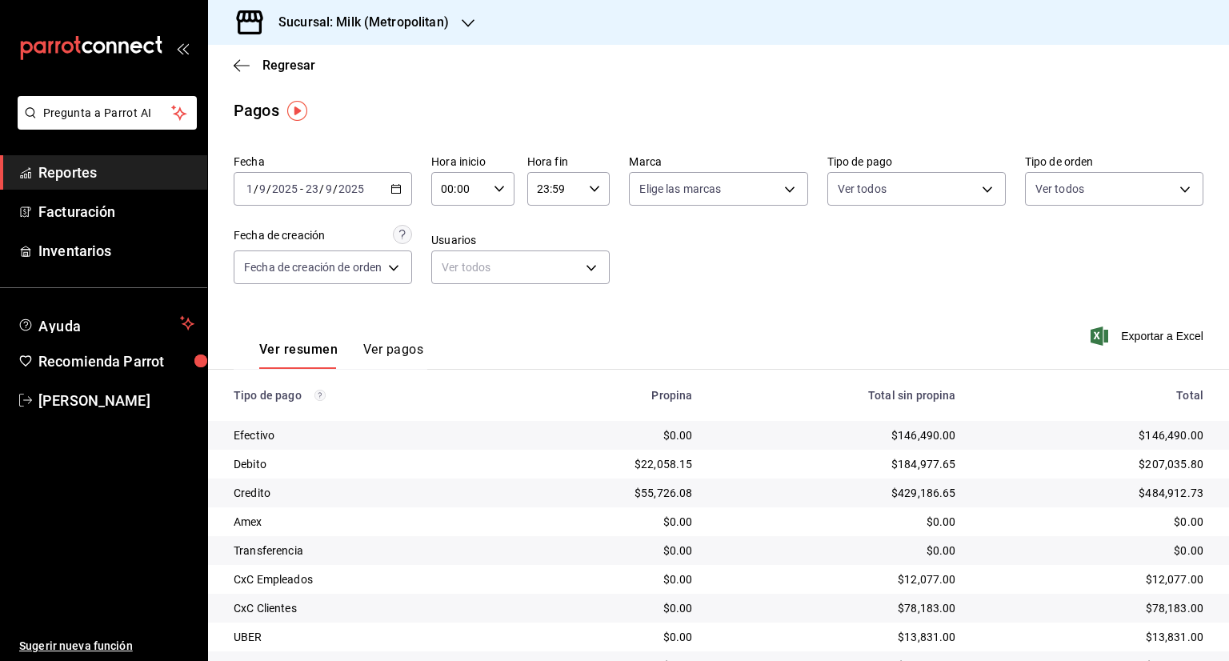
click at [499, 186] on icon "button" at bounding box center [499, 188] width 11 height 11
click at [461, 270] on button "05" at bounding box center [452, 262] width 34 height 32
type input "05:00"
click at [595, 186] on div at bounding box center [614, 330] width 1229 height 661
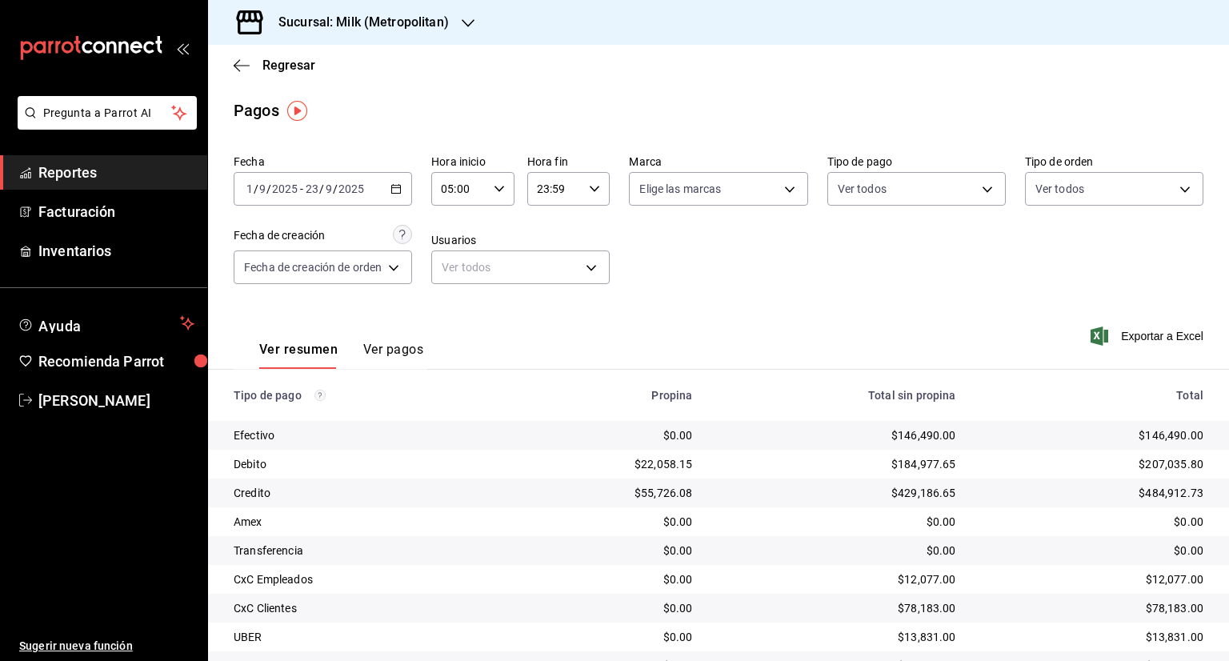
click at [595, 186] on \(Stroke\) "button" at bounding box center [595, 189] width 10 height 6
click at [553, 315] on button "17" at bounding box center [547, 314] width 34 height 32
click at [583, 235] on span "00" at bounding box center [587, 229] width 15 height 13
type input "17:00"
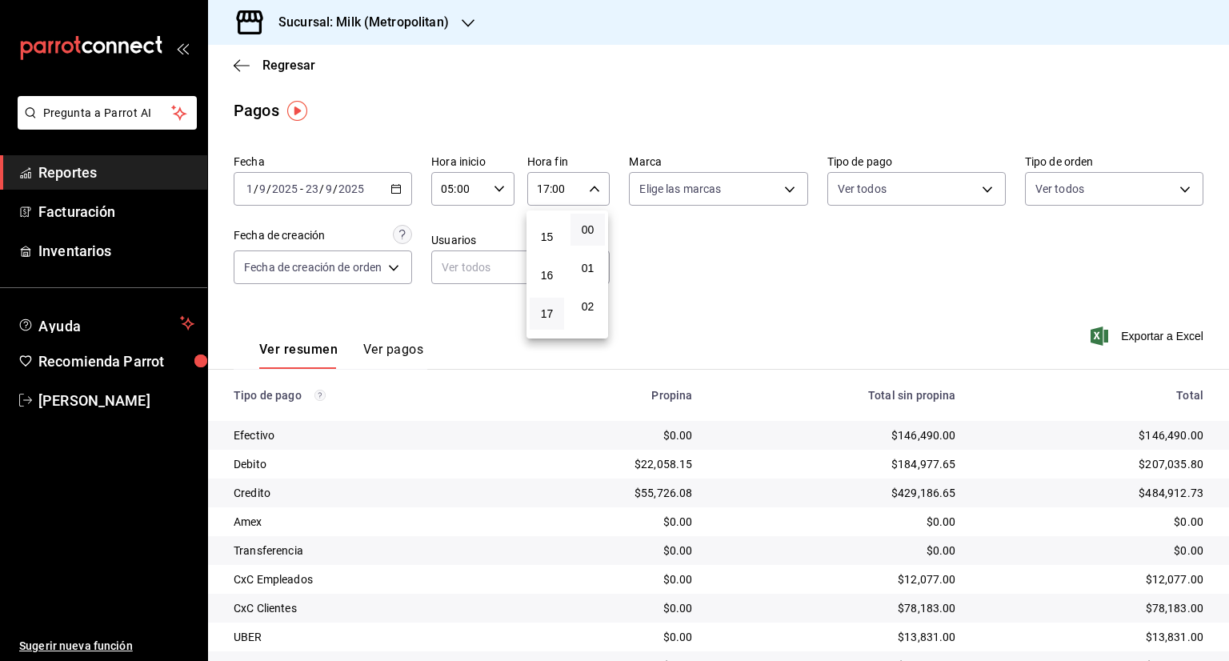
click at [899, 270] on div at bounding box center [614, 330] width 1229 height 661
click at [1115, 333] on span "Exportar a Excel" at bounding box center [1149, 336] width 110 height 19
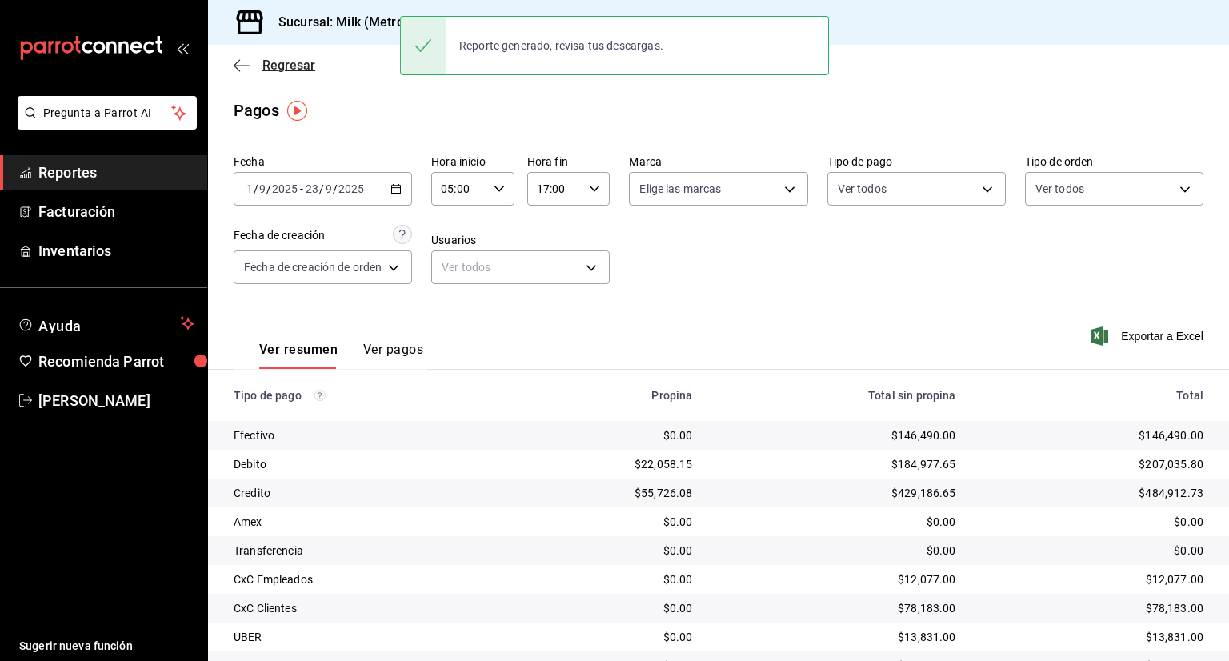
click at [300, 58] on span "Regresar" at bounding box center [289, 65] width 53 height 15
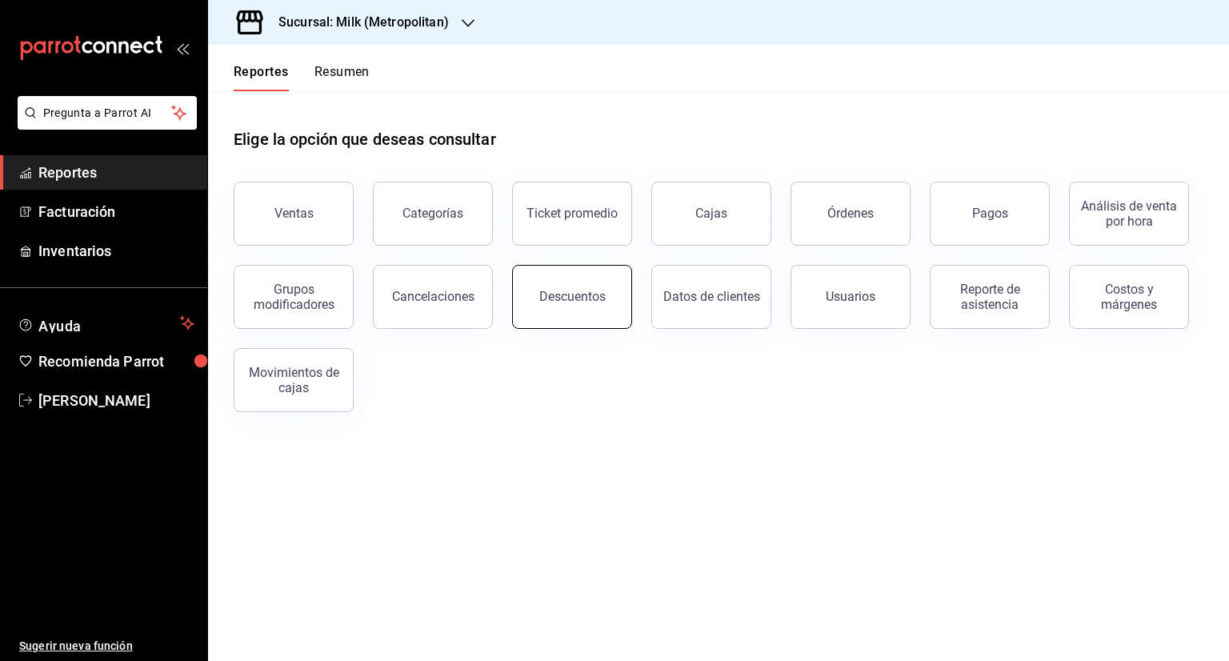
click at [595, 309] on button "Descuentos" at bounding box center [572, 297] width 120 height 64
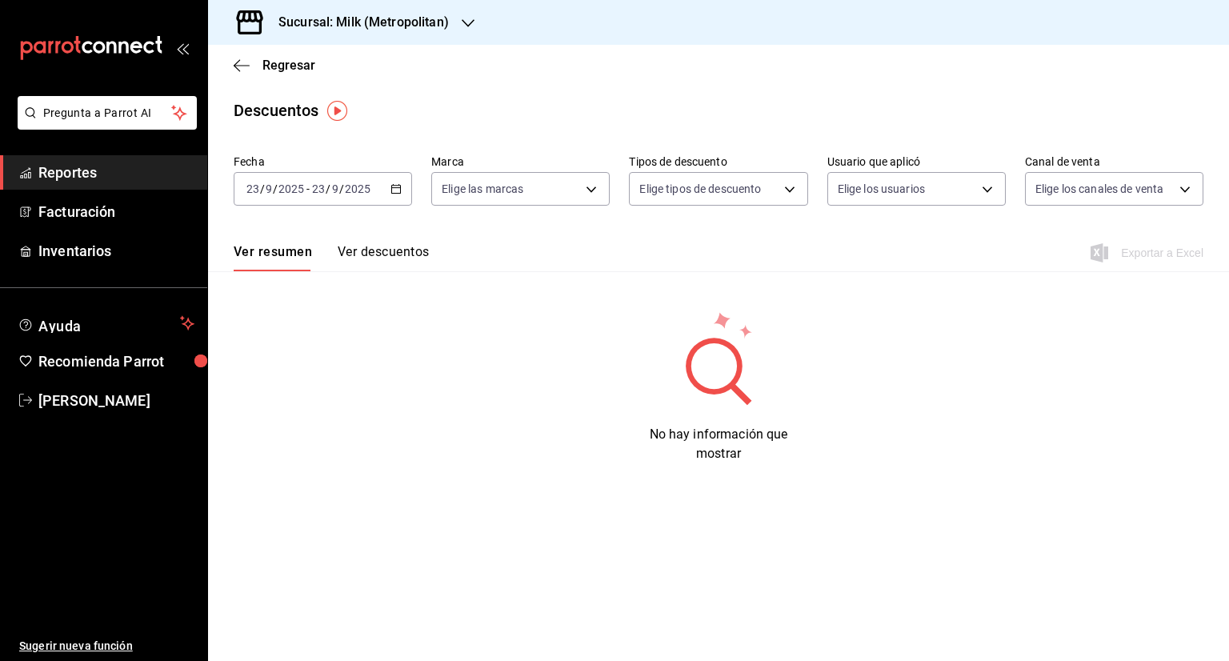
click at [401, 191] on icon "button" at bounding box center [396, 188] width 11 height 11
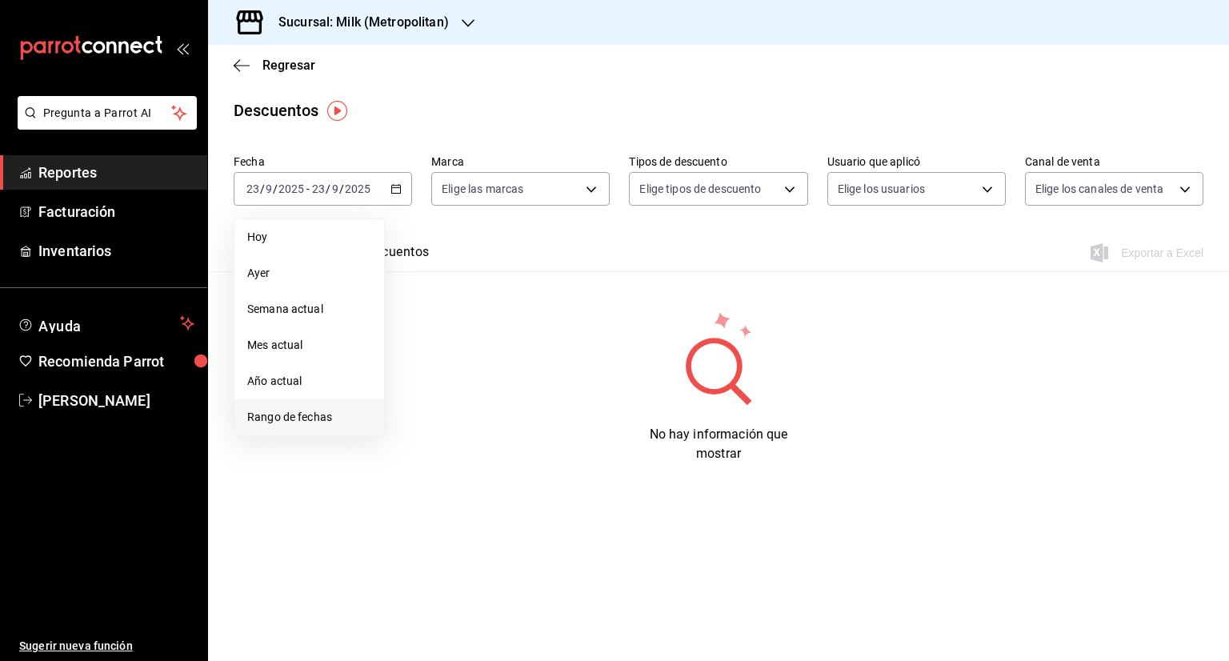
click at [305, 420] on span "Rango de fechas" at bounding box center [309, 417] width 124 height 17
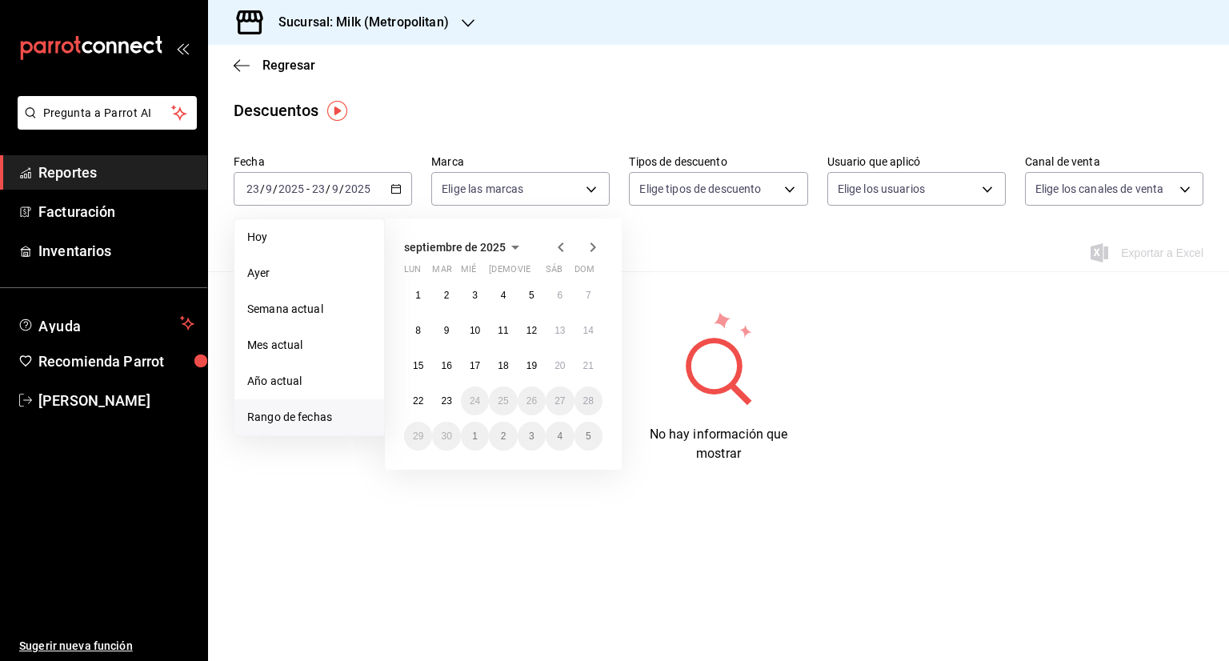
click at [418, 292] on abbr "1" at bounding box center [418, 295] width 6 height 11
click at [456, 404] on button "23" at bounding box center [446, 401] width 28 height 29
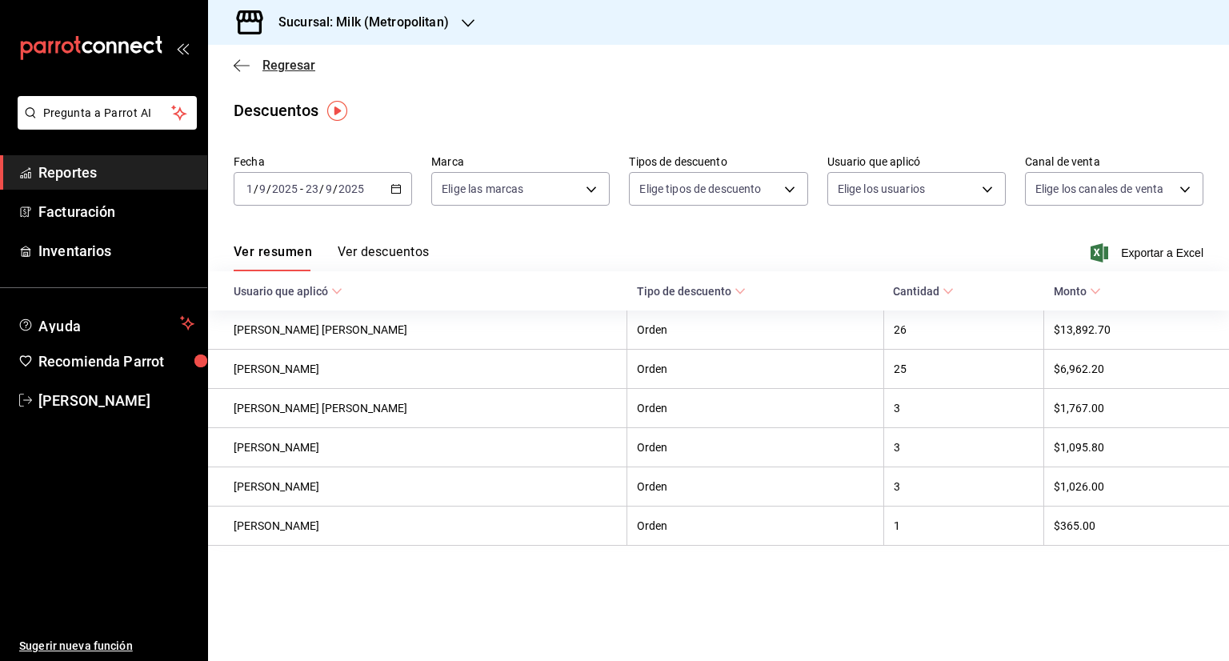
click at [290, 62] on span "Regresar" at bounding box center [289, 65] width 53 height 15
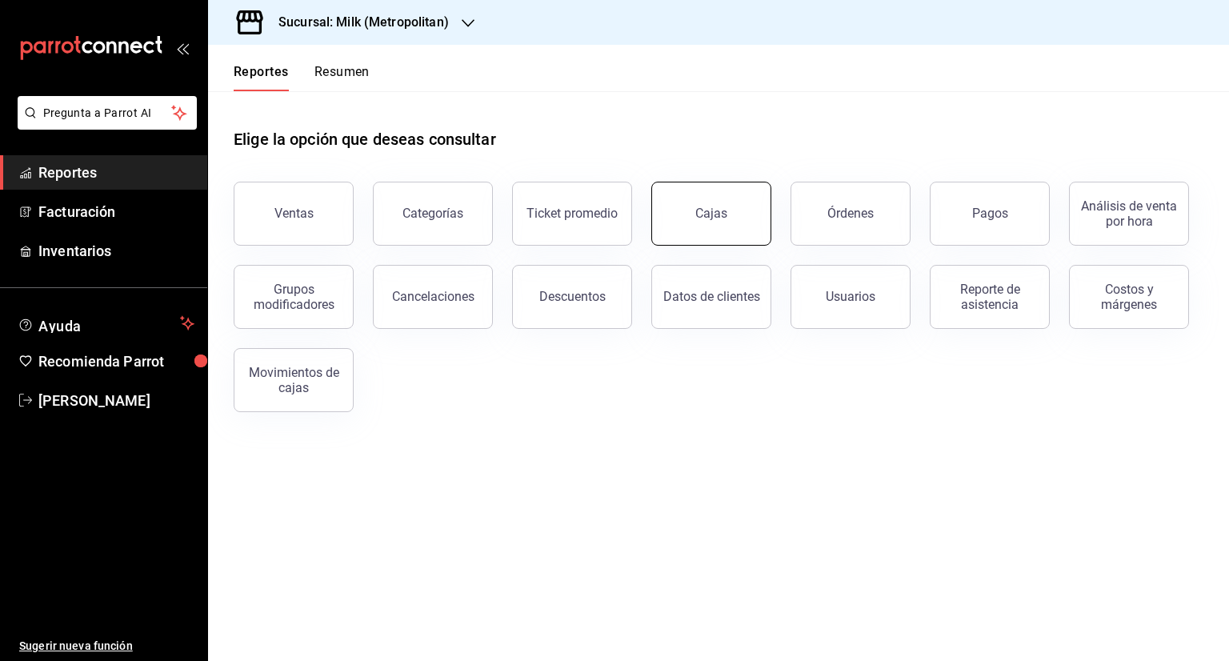
click at [752, 214] on link "Cajas" at bounding box center [712, 214] width 120 height 64
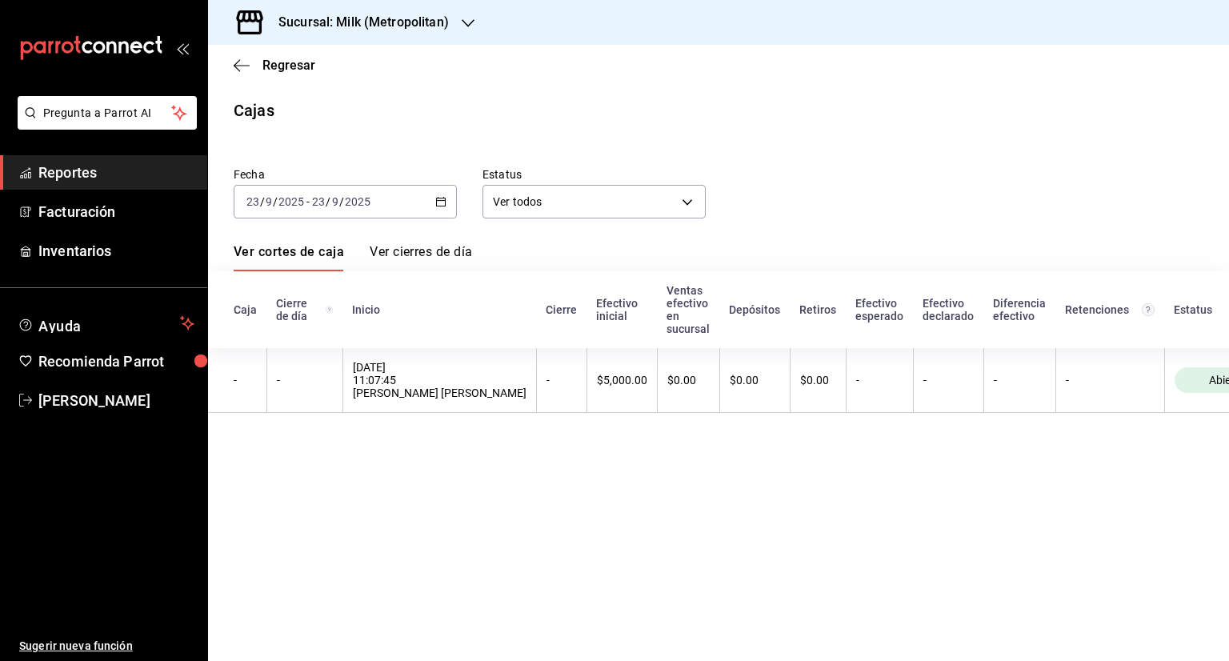
click at [289, 55] on div "Regresar" at bounding box center [718, 65] width 1021 height 41
click at [291, 67] on span "Regresar" at bounding box center [289, 65] width 53 height 15
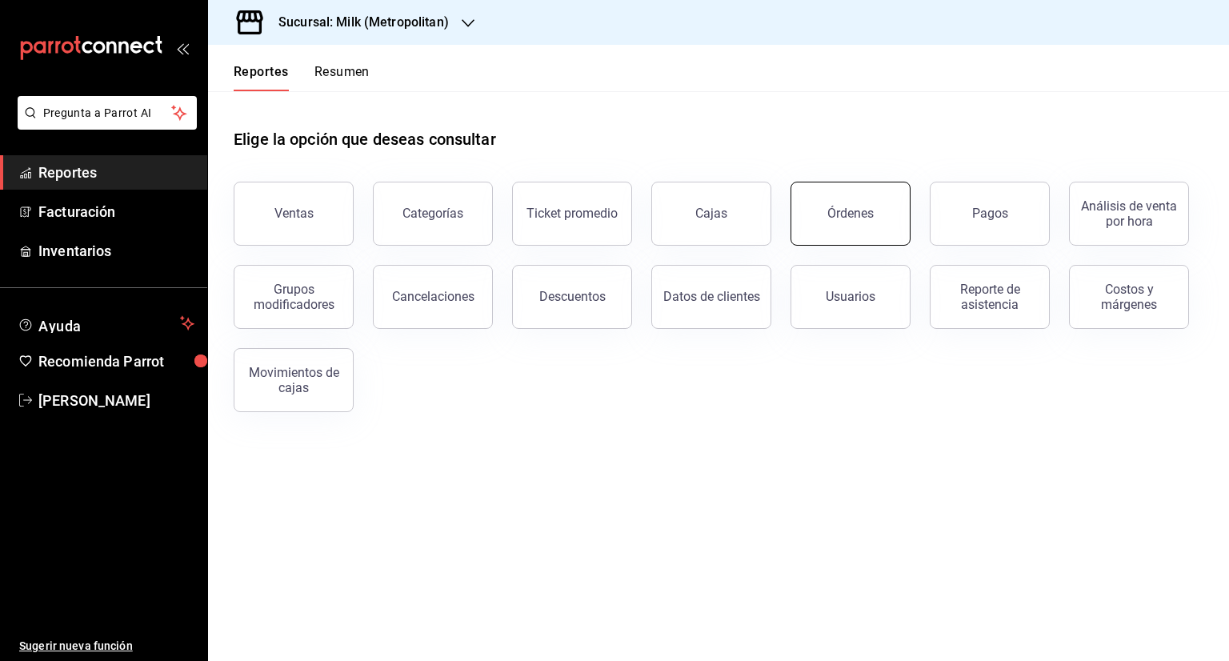
click at [836, 231] on button "Órdenes" at bounding box center [851, 214] width 120 height 64
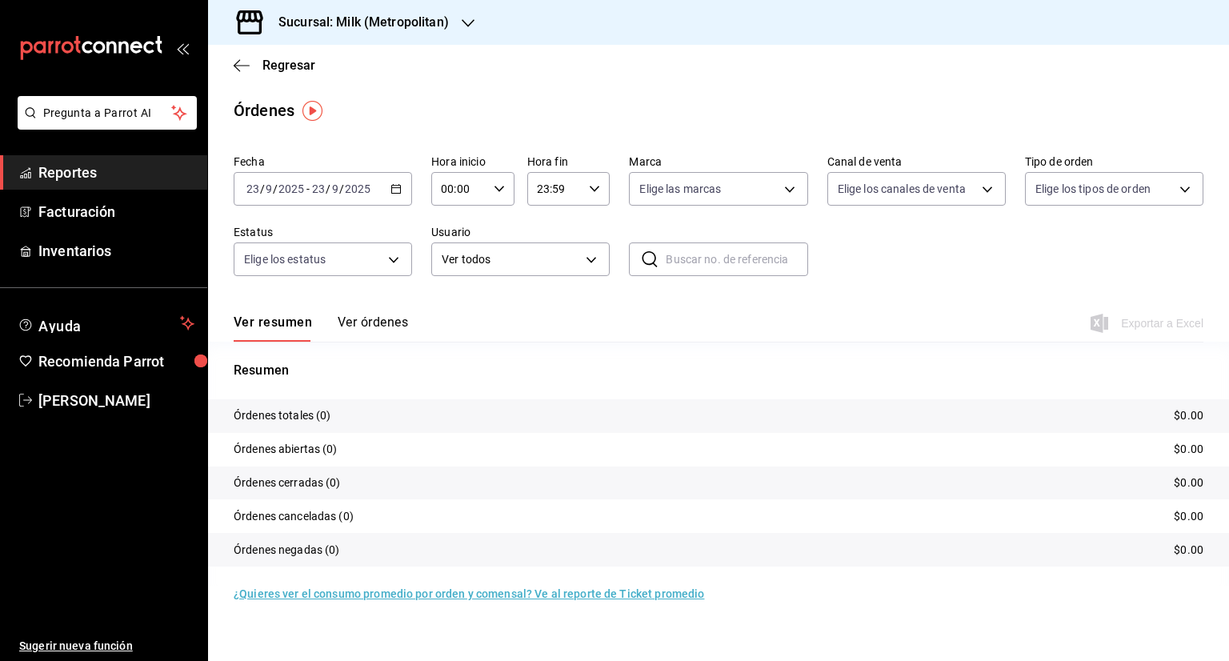
click at [507, 184] on div "00:00 Hora inicio" at bounding box center [472, 189] width 83 height 34
click at [459, 295] on button "06" at bounding box center [452, 300] width 35 height 32
click at [457, 268] on span "05" at bounding box center [452, 261] width 16 height 13
type input "05:00"
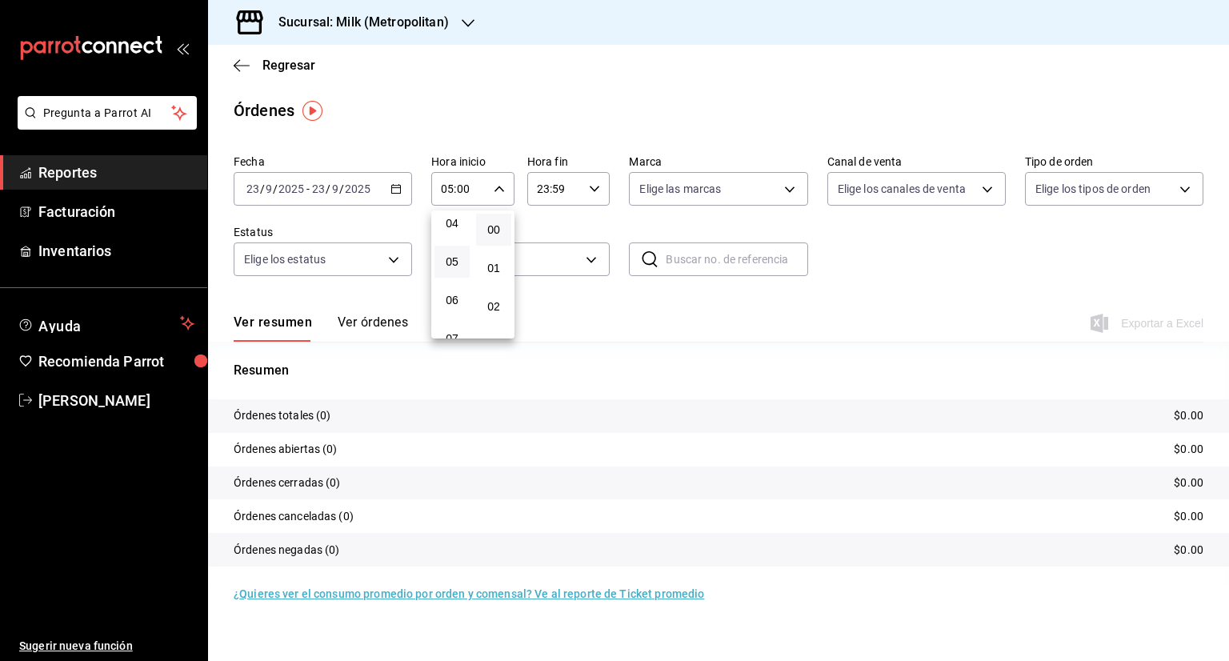
click at [582, 238] on div at bounding box center [614, 330] width 1229 height 661
click at [592, 186] on icon "button" at bounding box center [594, 188] width 11 height 11
click at [547, 240] on span "17" at bounding box center [548, 233] width 16 height 13
click at [555, 240] on span "17" at bounding box center [548, 233] width 16 height 13
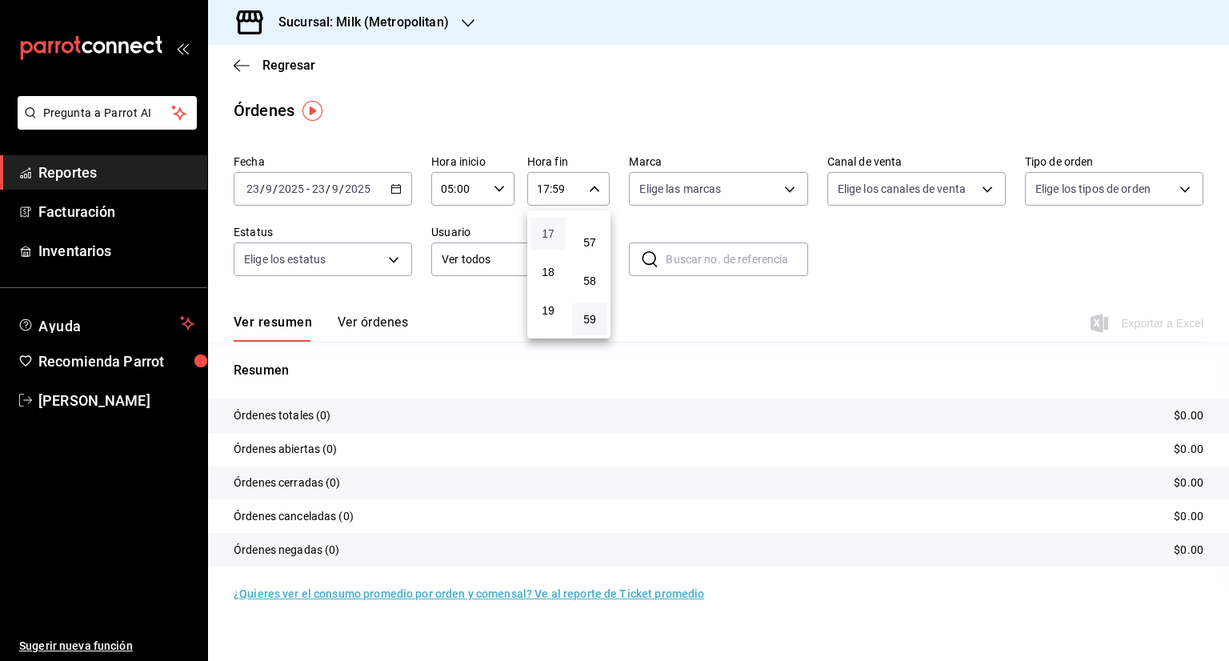
scroll to position [569, 0]
click at [554, 282] on span "16" at bounding box center [548, 275] width 16 height 13
click at [547, 194] on div at bounding box center [614, 330] width 1229 height 661
click at [596, 182] on div "16:59 Hora fin" at bounding box center [568, 189] width 83 height 34
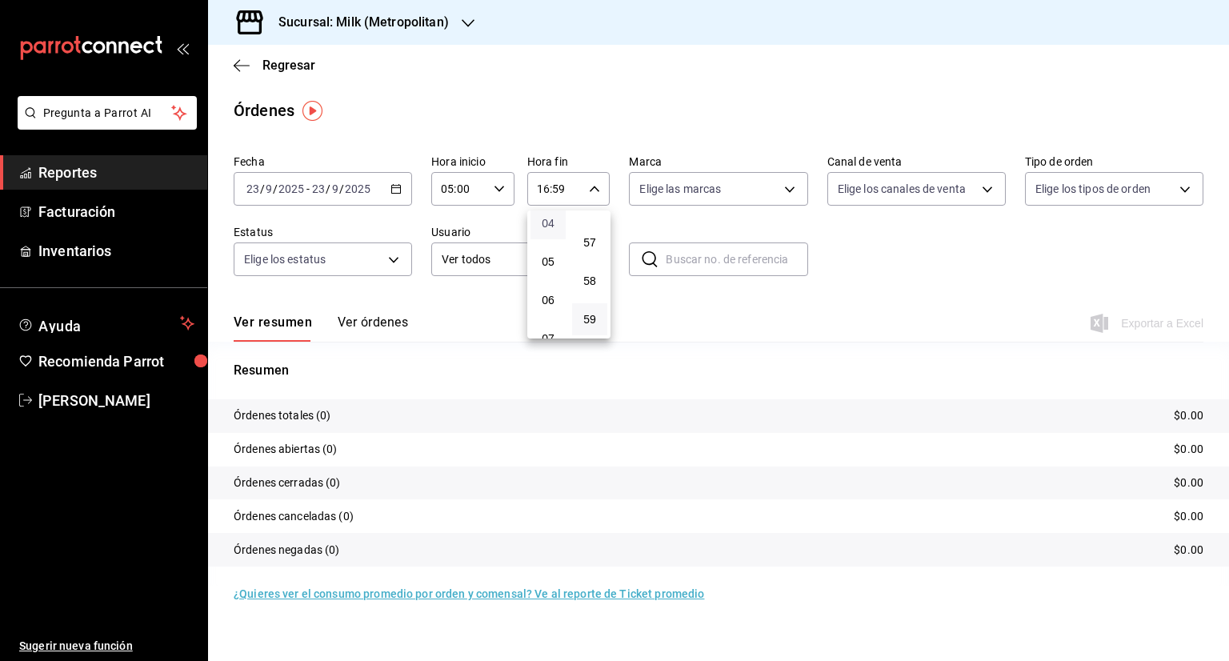
click at [554, 229] on span "04" at bounding box center [548, 223] width 16 height 13
type input "04:59"
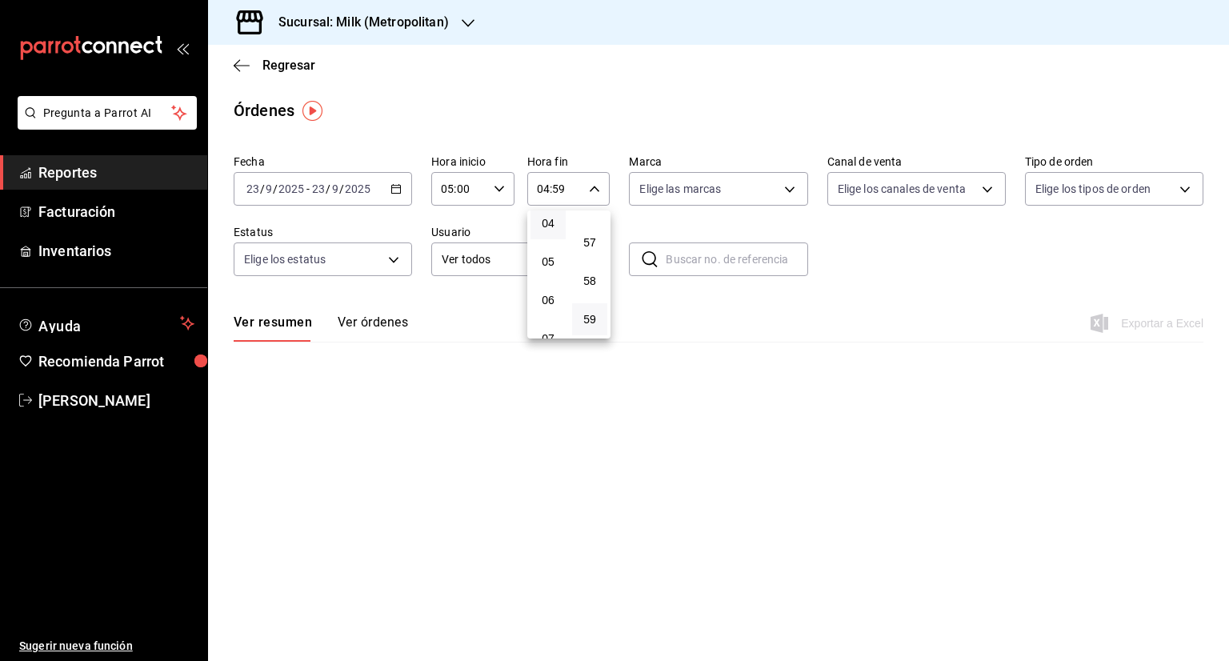
click at [983, 358] on div at bounding box center [614, 330] width 1229 height 661
